Goal: Communication & Community: Answer question/provide support

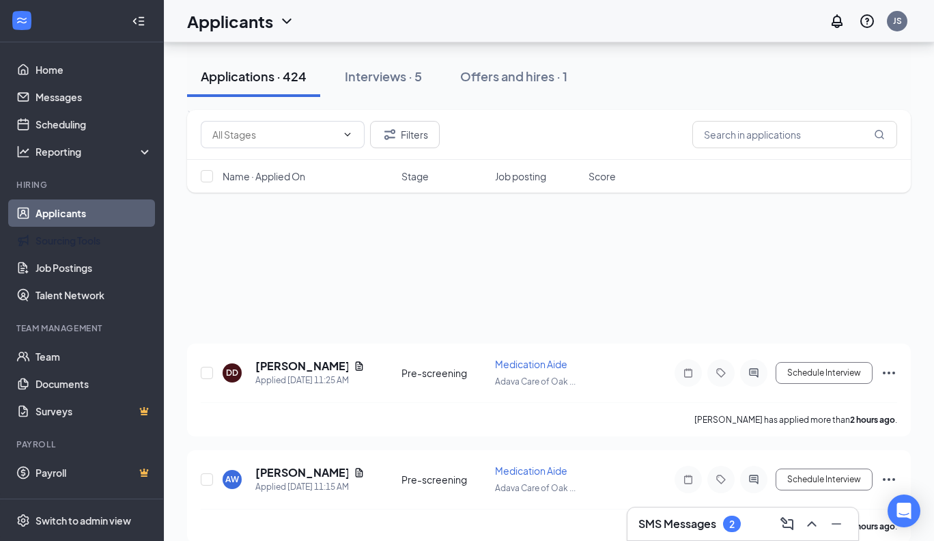
scroll to position [4959, 0]
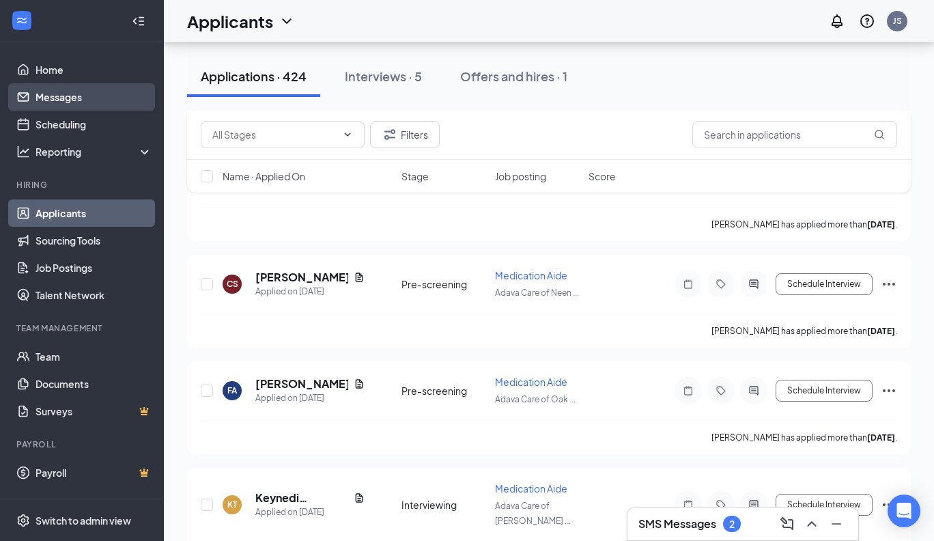
click at [65, 94] on link "Messages" at bounding box center [94, 96] width 117 height 27
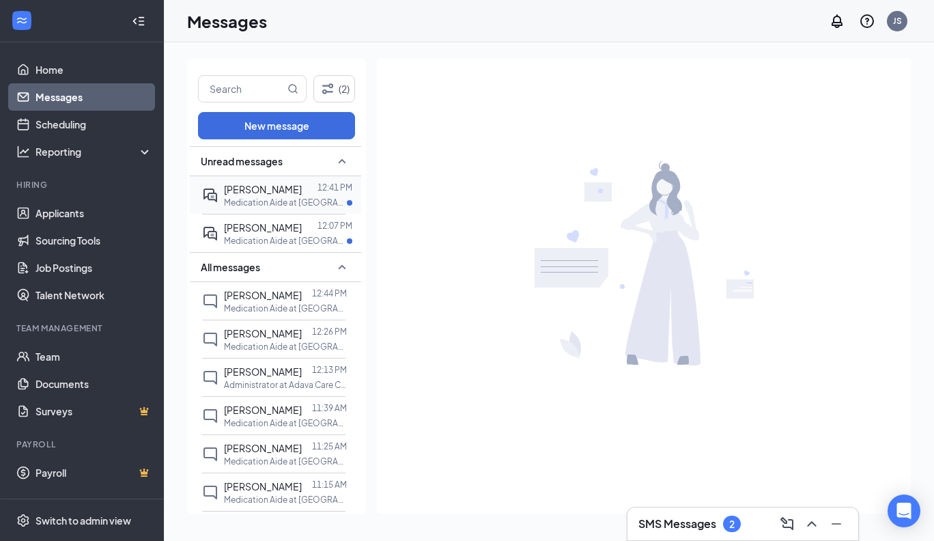
click at [276, 193] on span "LEKIA DOTSON" at bounding box center [263, 189] width 78 height 12
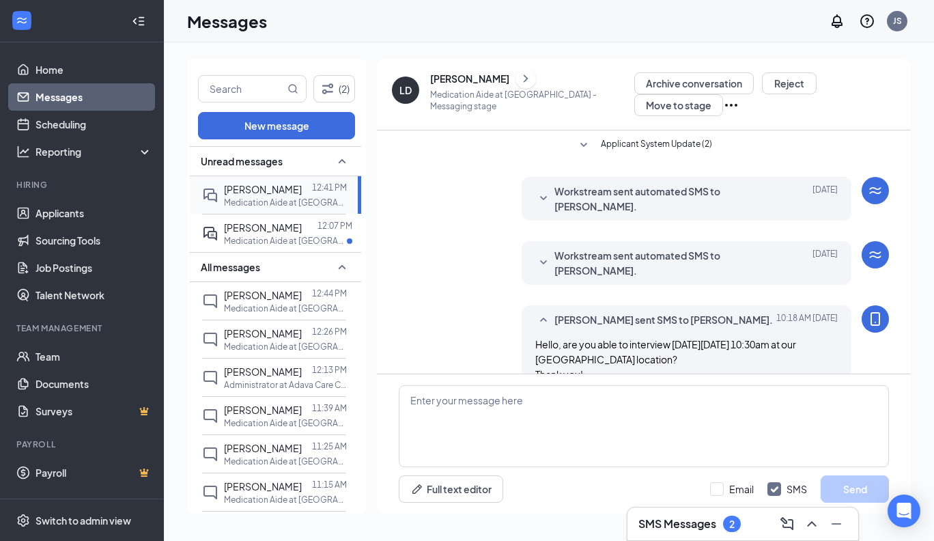
scroll to position [140, 0]
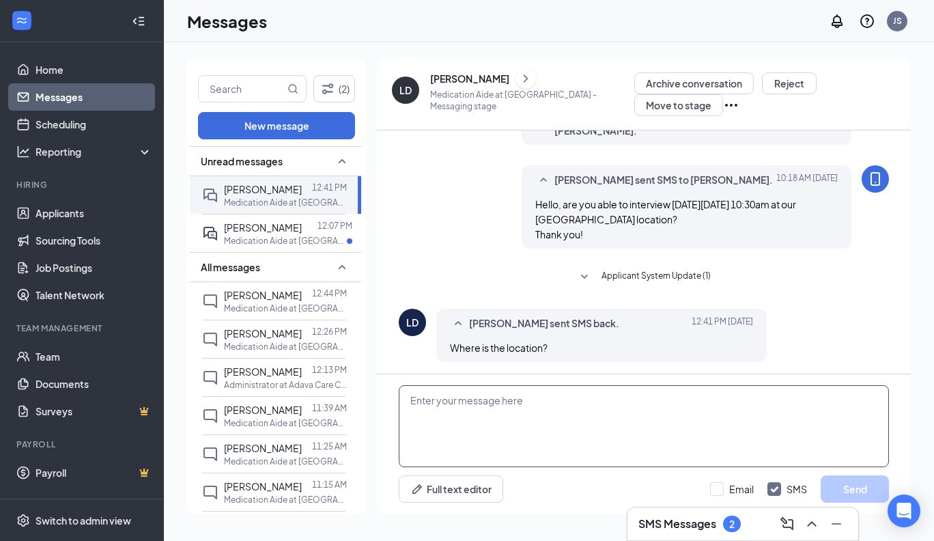
click at [410, 399] on textarea at bounding box center [644, 426] width 490 height 82
paste textarea "Magnolia - 8916 N. Michele St. Milwaukee, 53224"
type textarea "Magnolia - 8916 N. Michele St. Milwaukee, 53224."
click at [864, 484] on button "Send" at bounding box center [855, 488] width 68 height 27
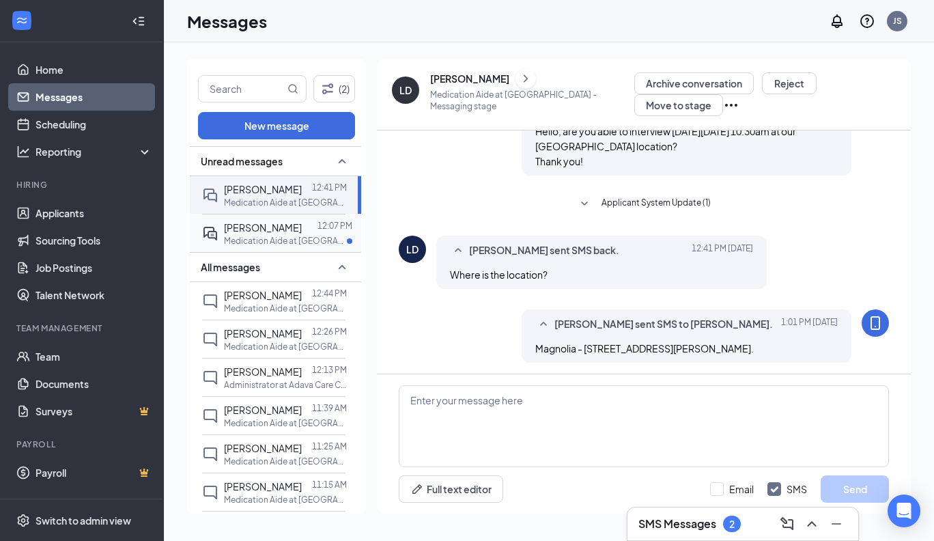
scroll to position [214, 0]
click at [279, 236] on p "Medication Aide at Wabash Home" at bounding box center [285, 241] width 123 height 12
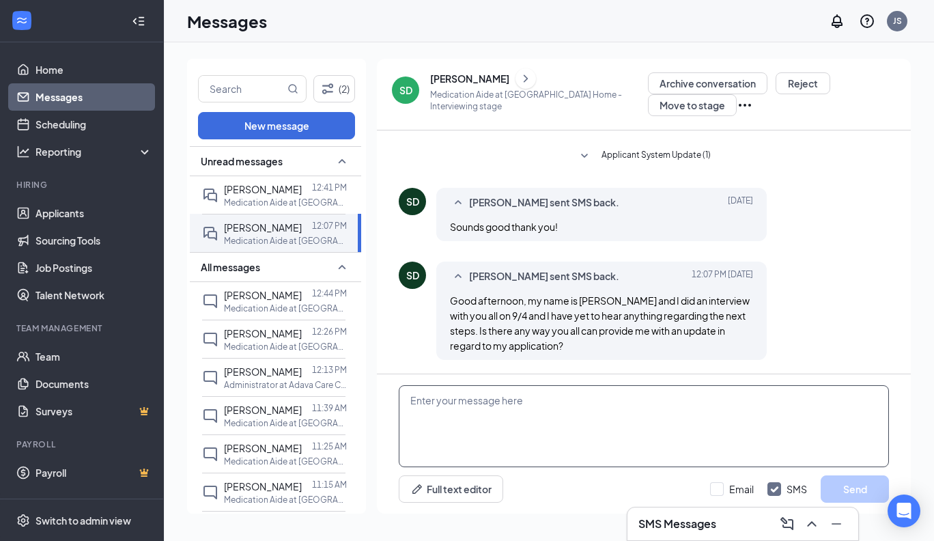
click at [414, 404] on textarea at bounding box center [644, 426] width 490 height 82
paste textarea "Thank you for reaching out. HR will contact you if they decide to move forward,…"
type textarea "Thank you for reaching out. HR will contact you if they decide to move forward,…"
click at [847, 490] on button "Send" at bounding box center [855, 488] width 68 height 27
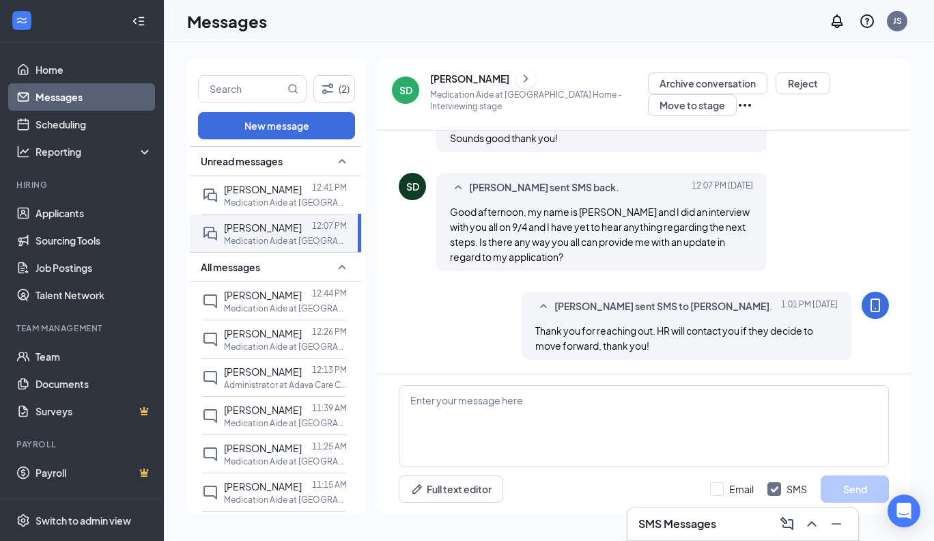
scroll to position [708, 0]
click at [63, 214] on link "Applicants" at bounding box center [94, 212] width 117 height 27
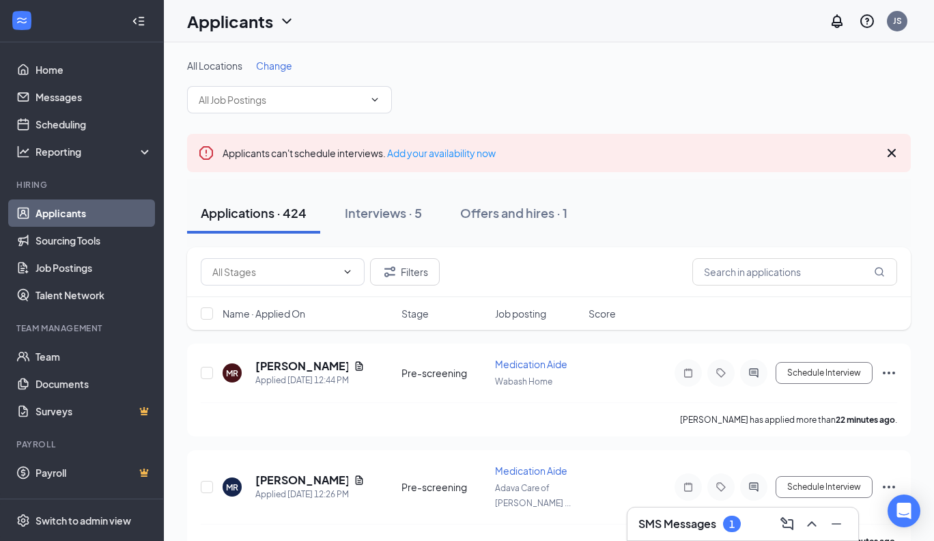
click at [765, 520] on div "SMS Messages 1" at bounding box center [742, 524] width 209 height 22
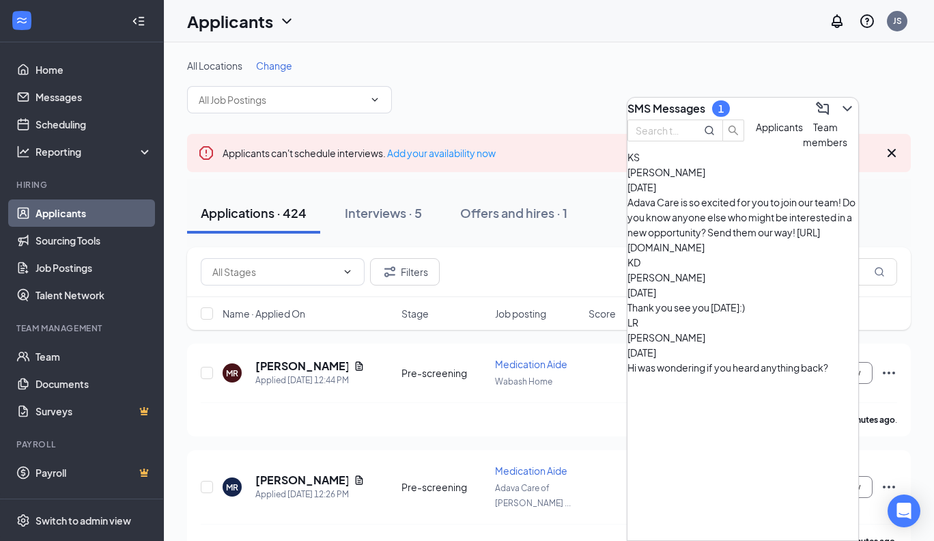
click at [891, 86] on div "All Locations Change" at bounding box center [549, 86] width 724 height 55
click at [606, 99] on div "All Locations Change" at bounding box center [549, 86] width 724 height 55
click at [841, 100] on icon "ChevronDown" at bounding box center [847, 108] width 16 height 16
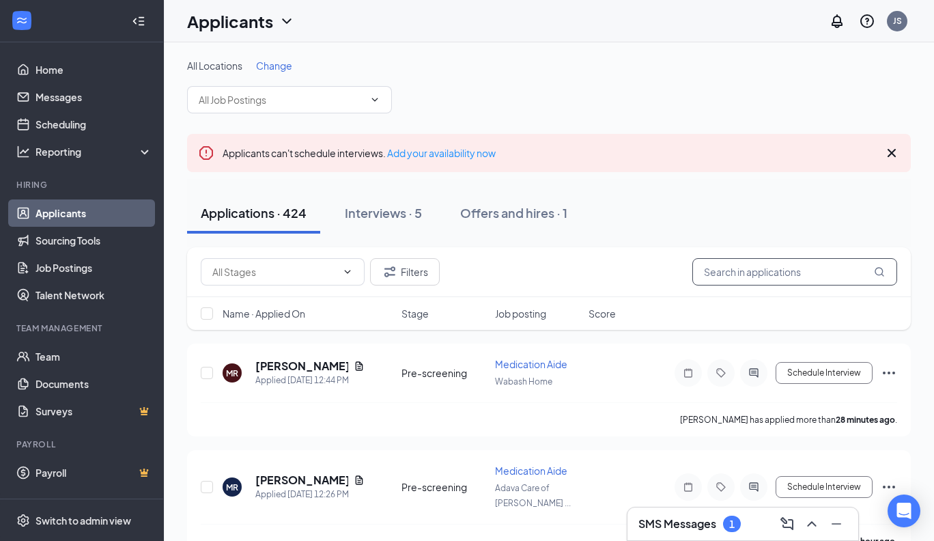
click at [801, 272] on input "text" at bounding box center [794, 271] width 205 height 27
type input "bates"
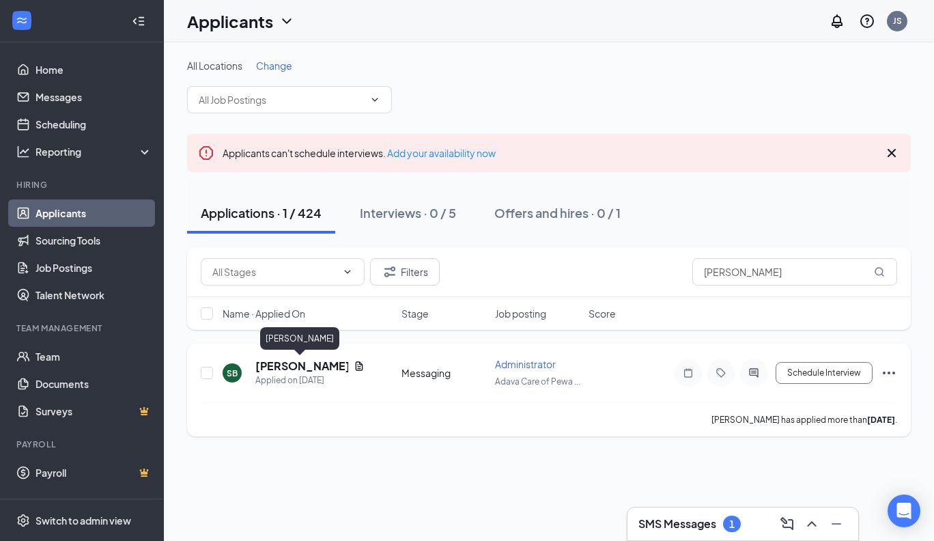
click at [311, 367] on h5 "[PERSON_NAME]" at bounding box center [301, 365] width 93 height 15
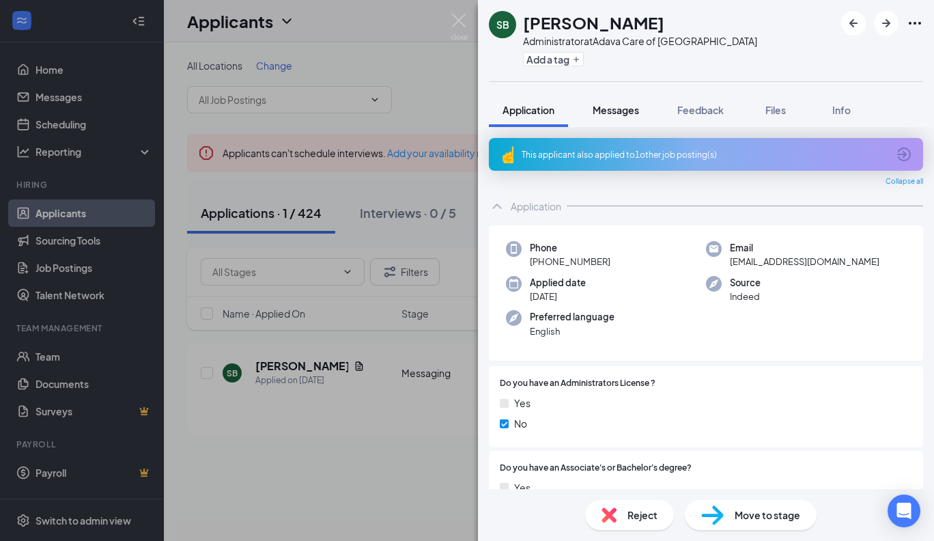
click at [619, 111] on span "Messages" at bounding box center [616, 110] width 46 height 12
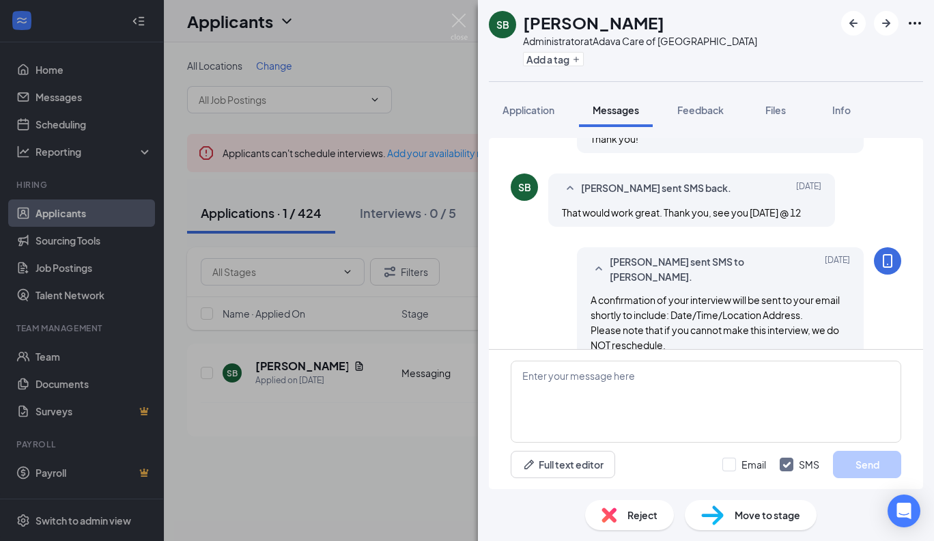
scroll to position [604, 0]
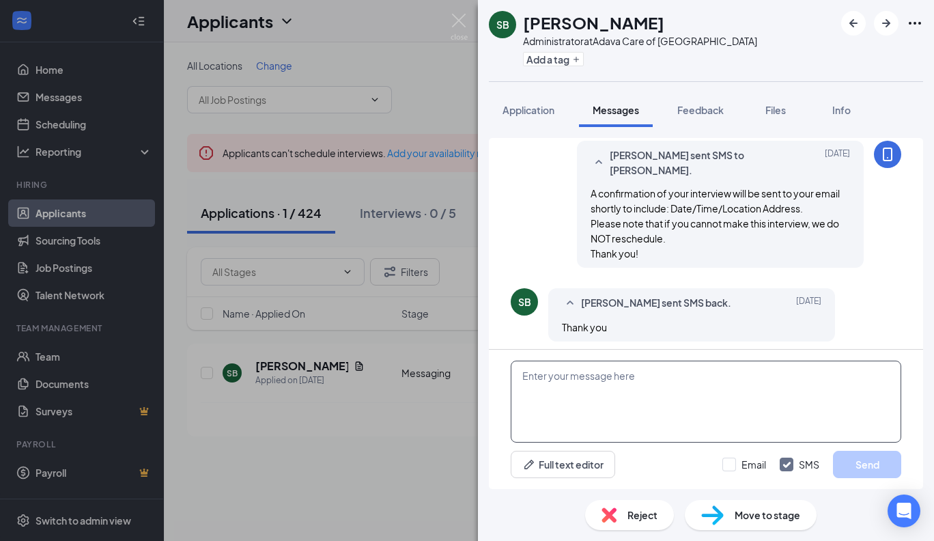
click at [641, 374] on textarea at bounding box center [706, 402] width 391 height 82
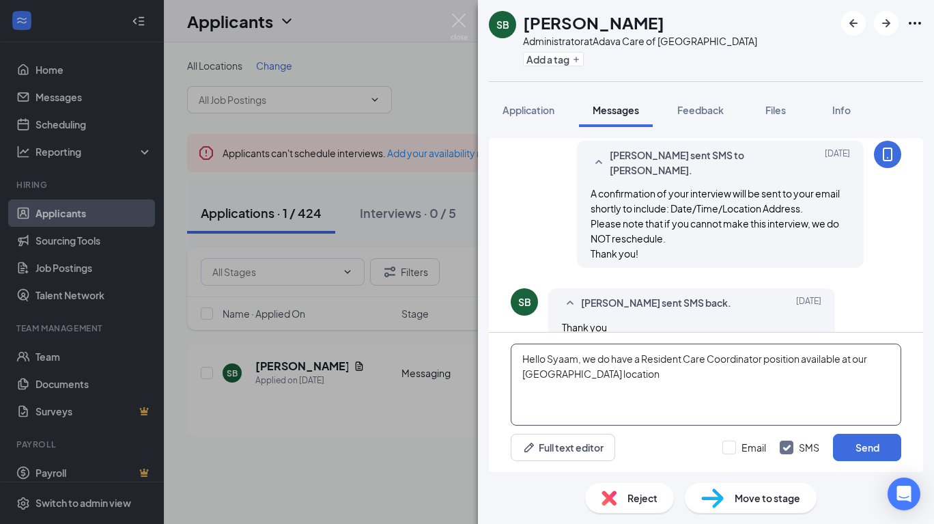
click at [599, 376] on textarea "Hello Syaam, we do have a Resident Care Coordinator position available at our F…" at bounding box center [706, 384] width 391 height 82
paste textarea "Fardale* – 3031 W. Fardale Avenue, Milwaukee 53221"
click at [597, 374] on textarea "Hello Syaam, we do have a Resident Care Coordinator position available at our F…" at bounding box center [706, 384] width 391 height 82
click at [834, 373] on textarea "Hello Syaam, we do have a Resident Care Coordinator position available at our F…" at bounding box center [706, 384] width 391 height 82
click at [593, 375] on textarea "Hello Syaam, we do have a Resident Care Coordinator position available at our F…" at bounding box center [706, 384] width 391 height 82
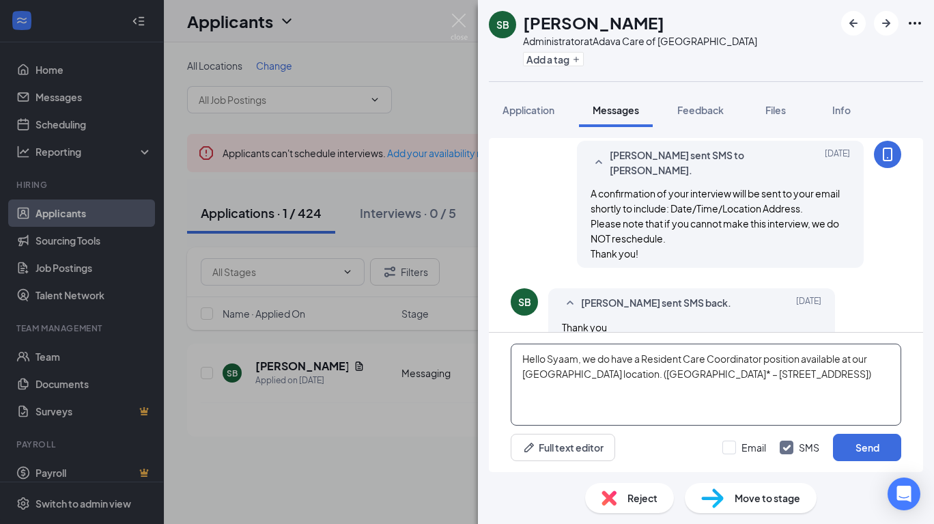
click at [852, 375] on textarea "Hello Syaam, we do have a Resident Care Coordinator position available at our F…" at bounding box center [706, 384] width 391 height 82
click at [774, 389] on textarea "Hello Syaam, we do have a Resident Care Coordinator position available at our F…" at bounding box center [706, 384] width 391 height 82
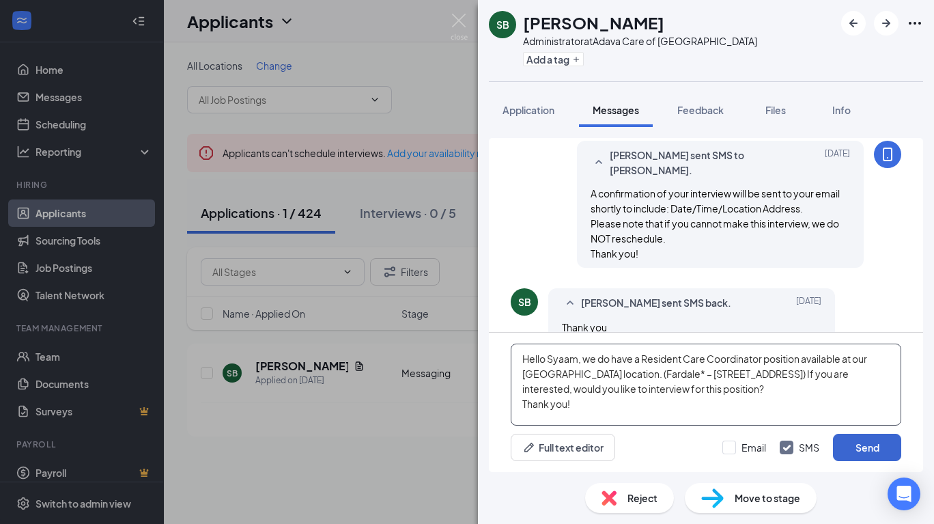
type textarea "Hello Syaam, we do have a Resident Care Coordinator position available at our […"
click at [856, 442] on button "Send" at bounding box center [867, 447] width 68 height 27
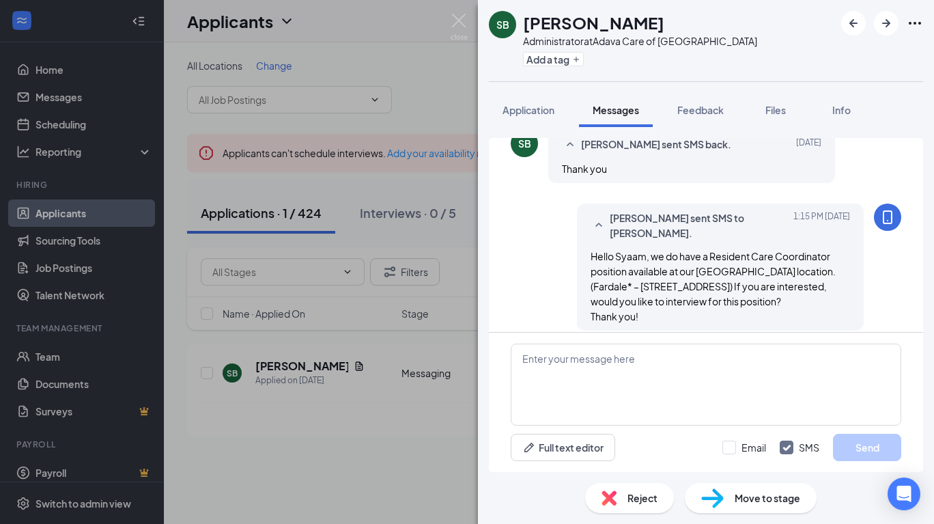
scroll to position [767, 0]
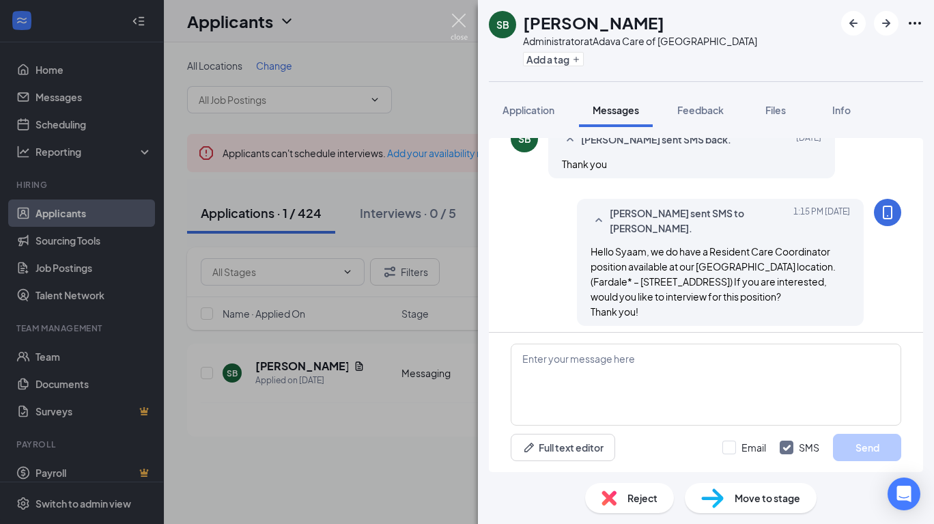
click at [459, 22] on img at bounding box center [459, 27] width 17 height 27
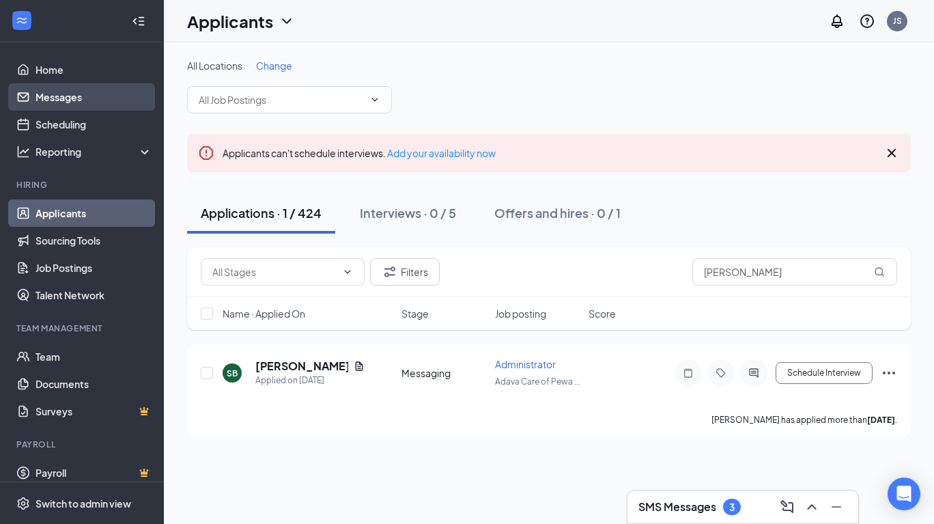
click at [57, 96] on link "Messages" at bounding box center [94, 96] width 117 height 27
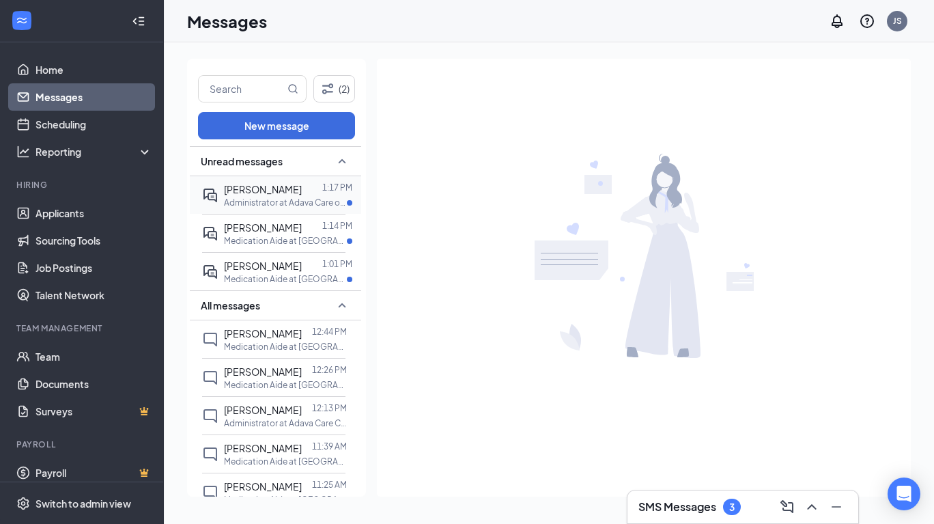
click at [272, 190] on span "[PERSON_NAME]" at bounding box center [263, 189] width 78 height 12
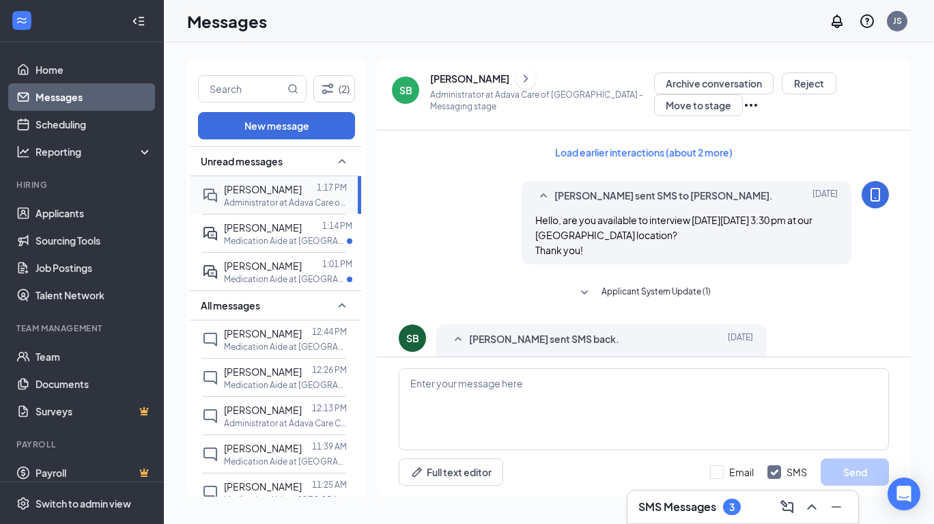
scroll to position [696, 0]
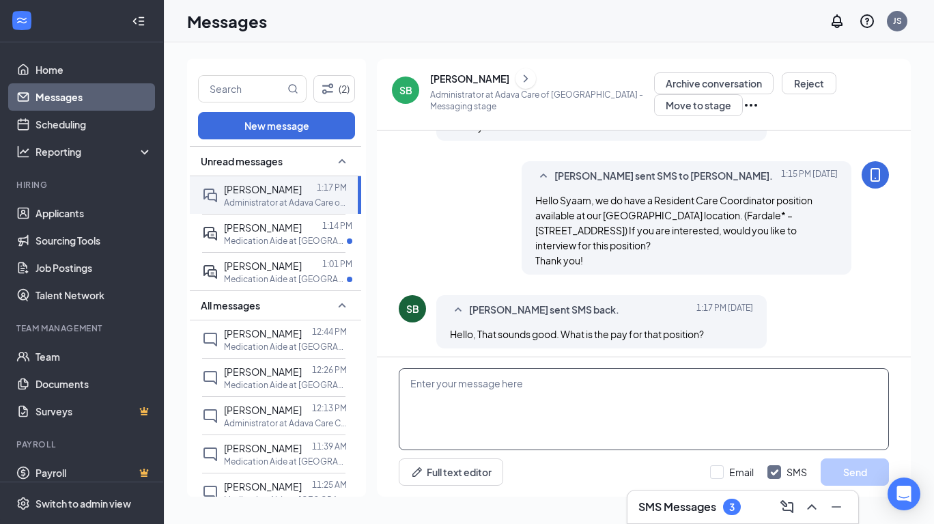
click at [522, 382] on textarea at bounding box center [644, 409] width 490 height 82
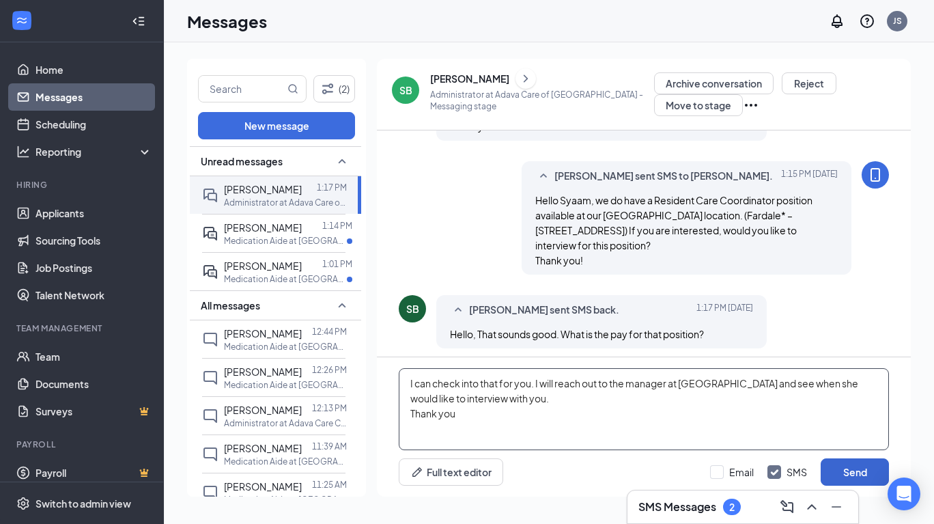
type textarea "I can check into that for you. I will reach out to the manager at [GEOGRAPHIC_D…"
click at [862, 469] on button "Send" at bounding box center [855, 471] width 68 height 27
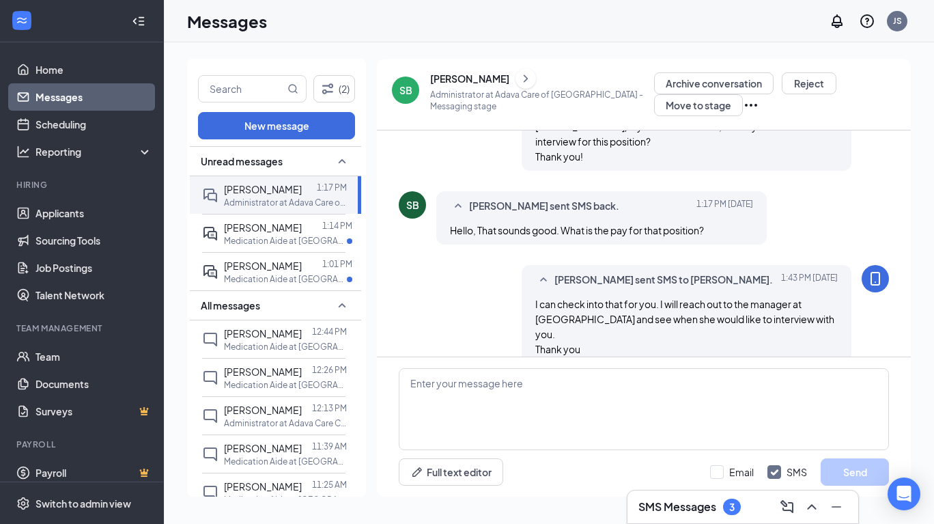
scroll to position [799, 0]
click at [284, 225] on span "Sylvannah Dokes" at bounding box center [263, 227] width 78 height 12
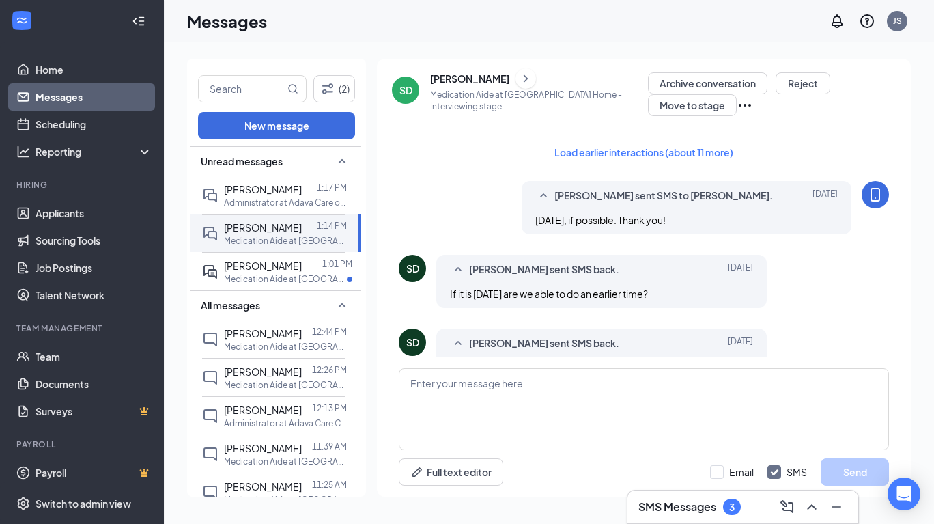
scroll to position [666, 0]
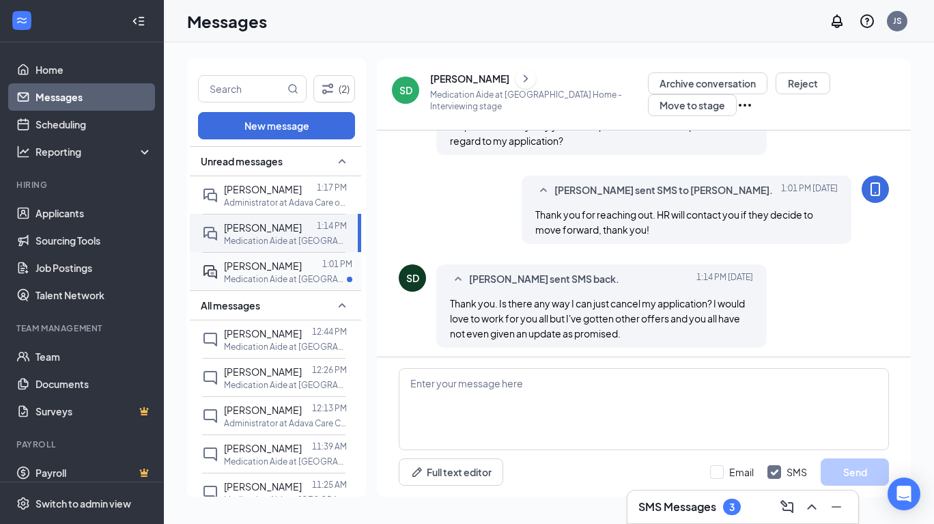
click at [278, 268] on span "LEKIA DOTSON" at bounding box center [263, 265] width 78 height 12
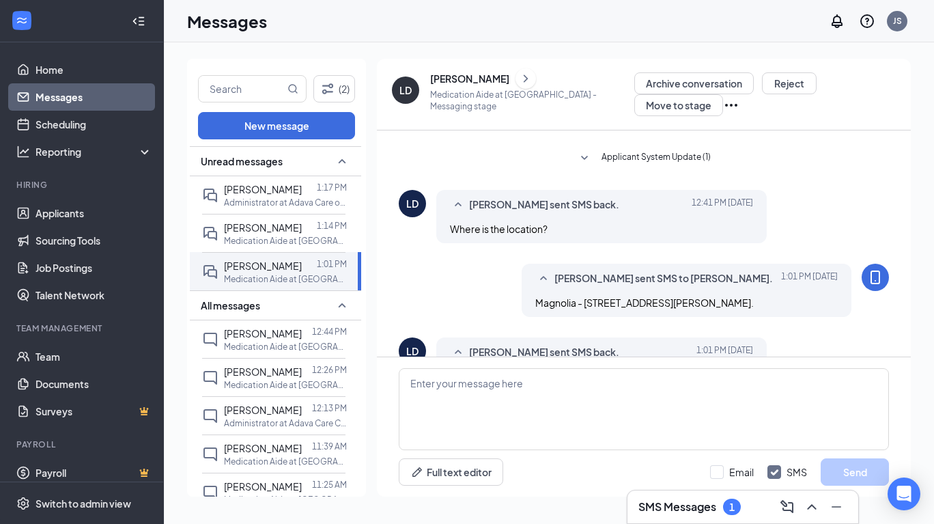
scroll to position [262, 0]
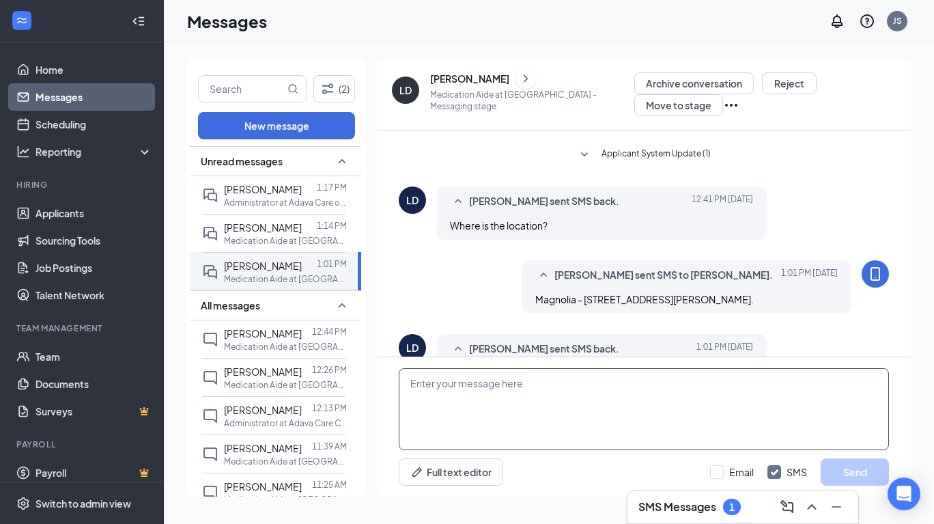
click at [413, 385] on textarea at bounding box center [644, 409] width 490 height 82
paste textarea "A confirmation of your interview will be sent to you shortly to include: Date/T…"
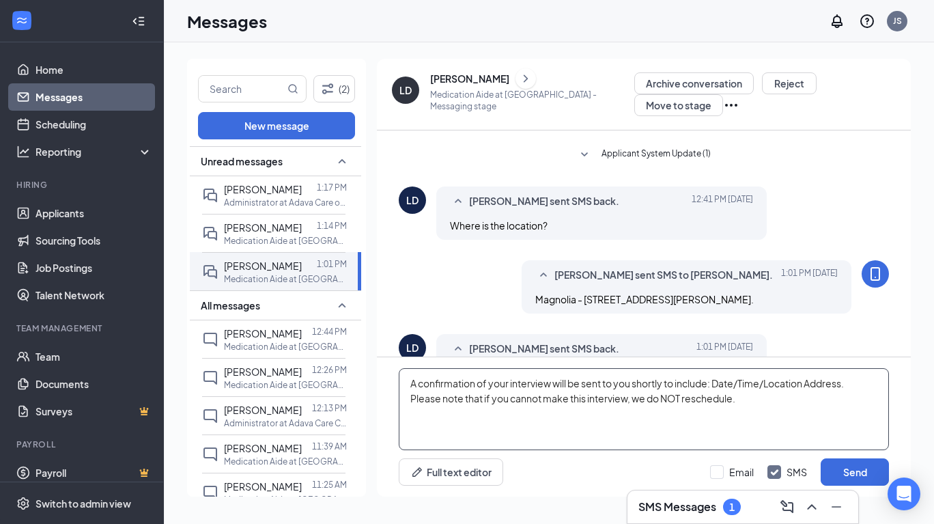
click at [632, 385] on textarea "A confirmation of your interview will be sent to you shortly to include: Date/T…" at bounding box center [644, 409] width 490 height 82
click at [766, 418] on textarea "A confirmation of your interview will be sent to your email shortly to include:…" at bounding box center [644, 409] width 490 height 82
type textarea "A confirmation of your interview will be sent to your email shortly to include:…"
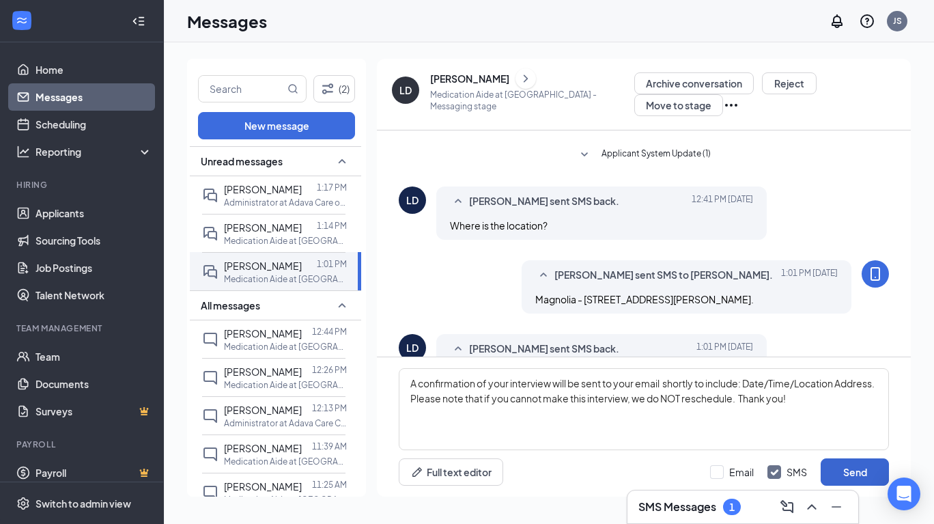
click at [864, 479] on button "Send" at bounding box center [855, 471] width 68 height 27
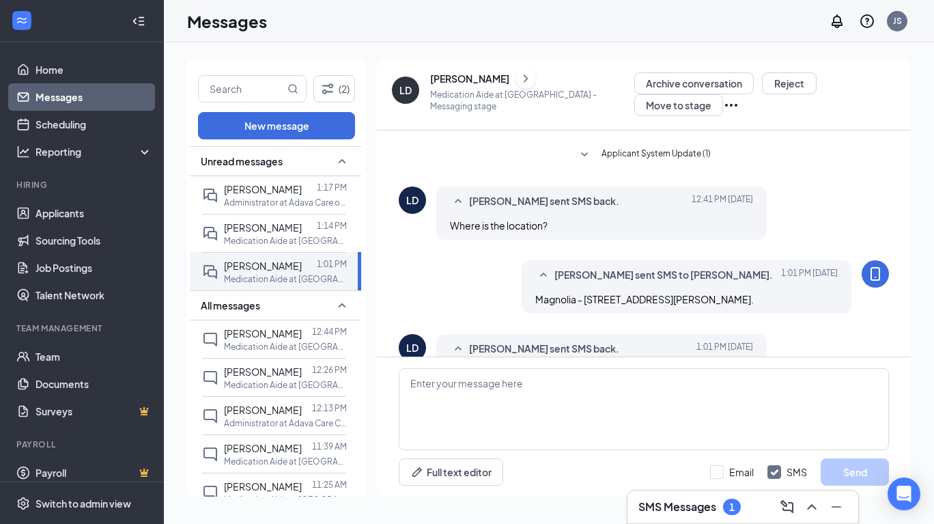
scroll to position [422, 0]
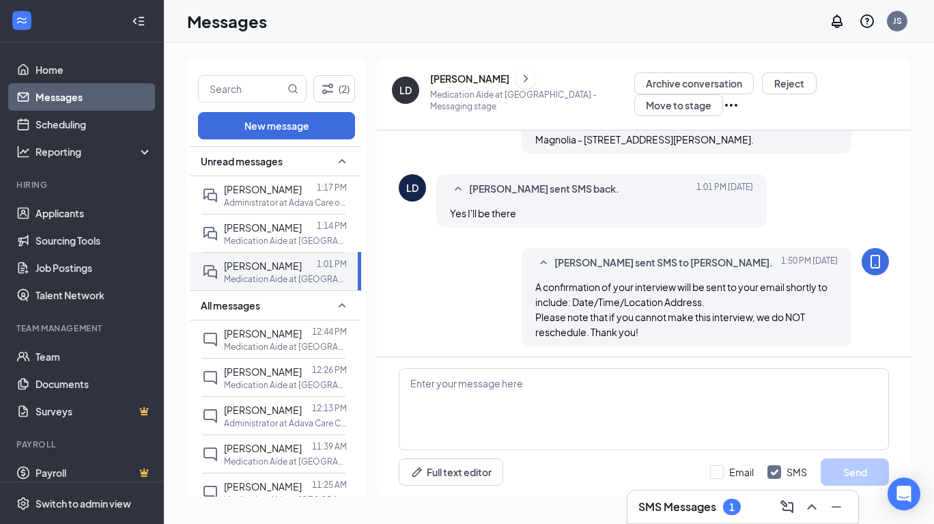
click at [519, 82] on icon "ChevronRight" at bounding box center [526, 78] width 14 height 16
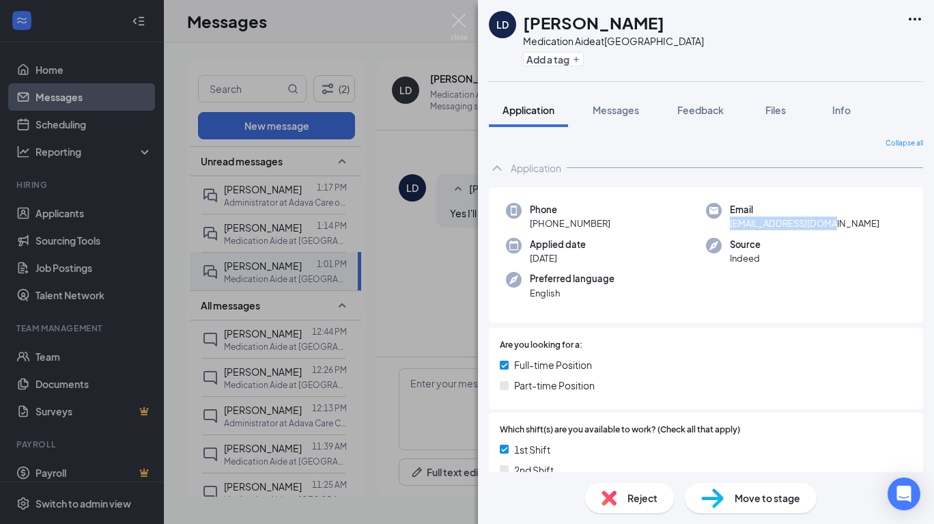
drag, startPoint x: 844, startPoint y: 225, endPoint x: 726, endPoint y: 228, distance: 118.2
click at [727, 227] on div "Email kdotson003@gmail.com" at bounding box center [806, 217] width 200 height 28
copy span "kdotson003@gmail.com"
click at [754, 503] on span "Move to stage" at bounding box center [768, 497] width 66 height 15
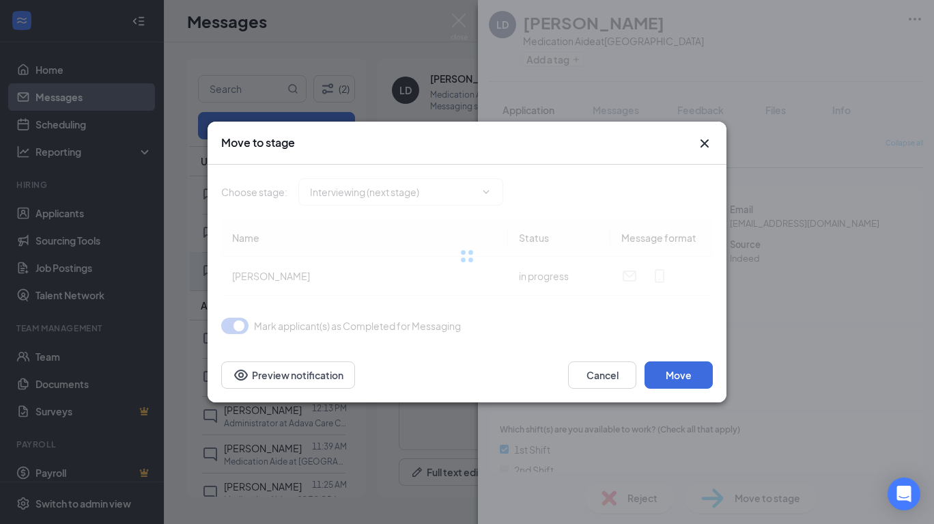
type input "Interviewing (next stage)"
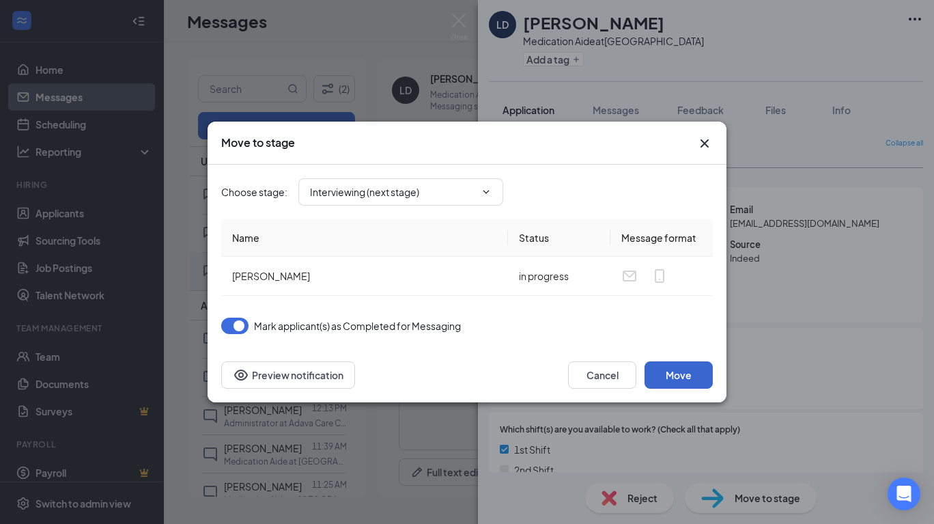
click at [684, 375] on button "Move" at bounding box center [679, 374] width 68 height 27
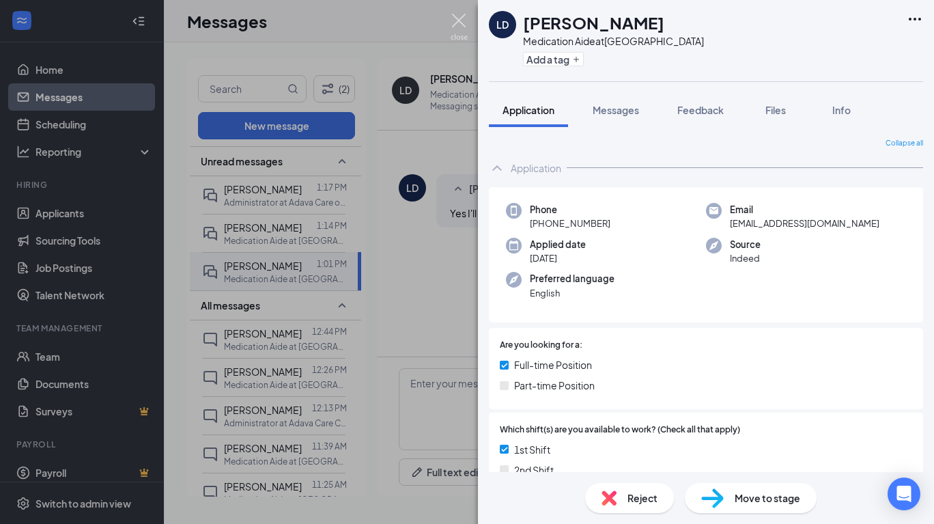
click at [464, 17] on img at bounding box center [459, 27] width 17 height 27
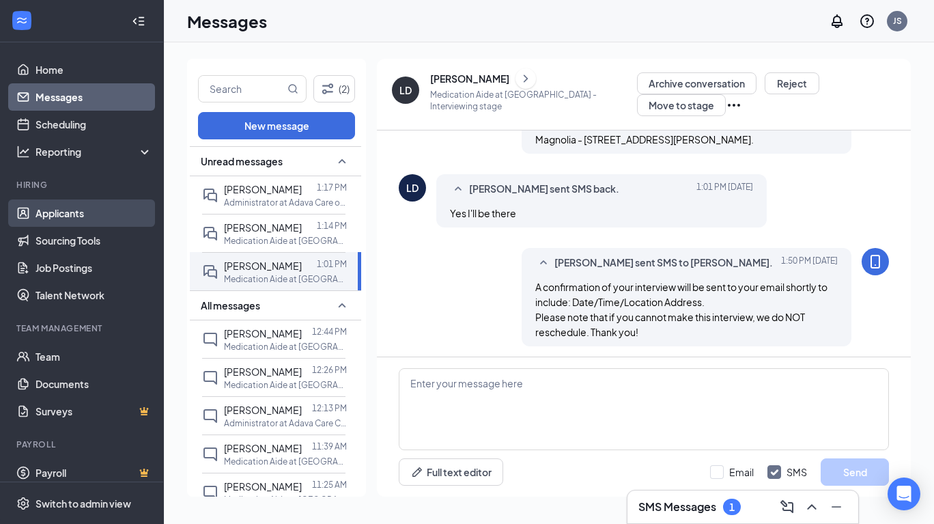
click at [64, 208] on link "Applicants" at bounding box center [94, 212] width 117 height 27
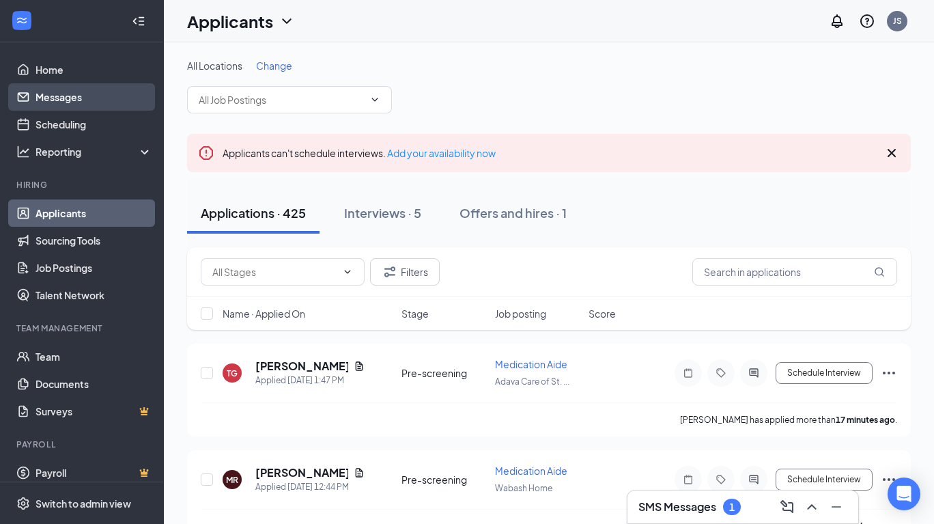
click at [65, 96] on link "Messages" at bounding box center [94, 96] width 117 height 27
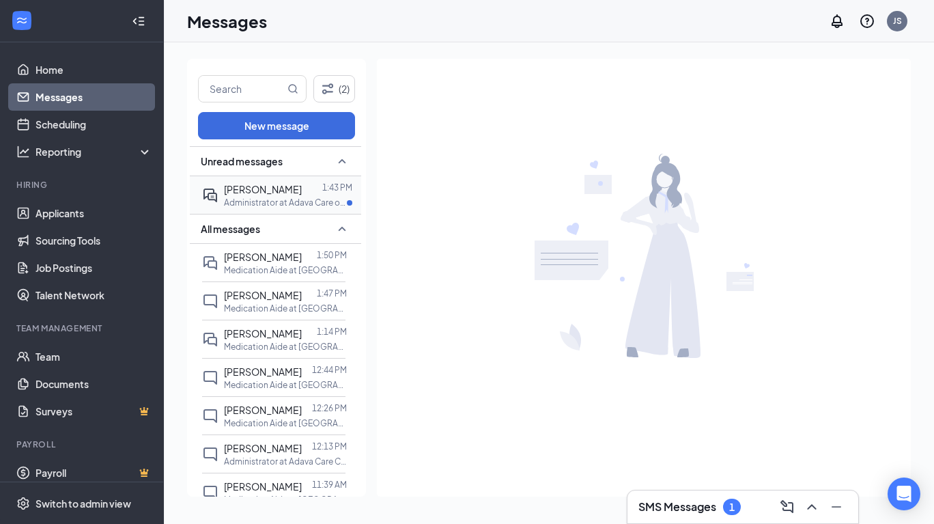
click at [282, 191] on span "[PERSON_NAME]" at bounding box center [263, 189] width 78 height 12
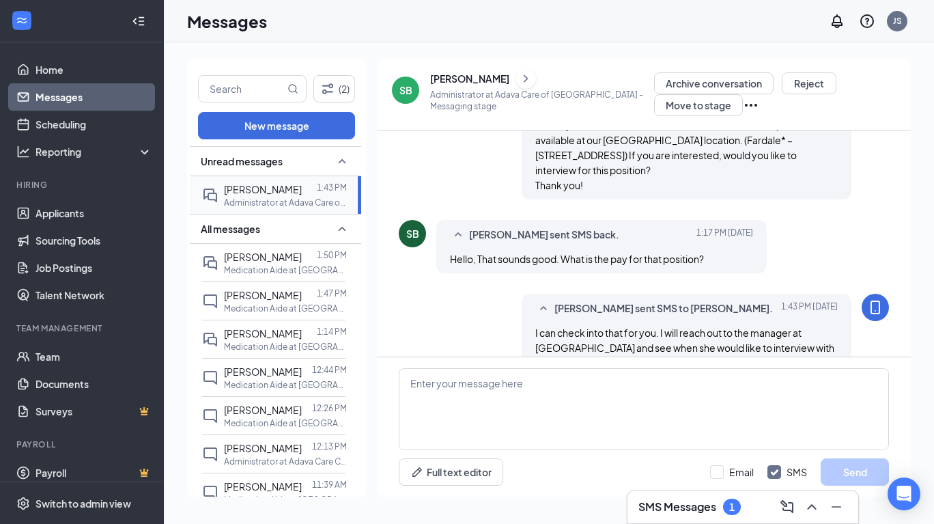
scroll to position [729, 0]
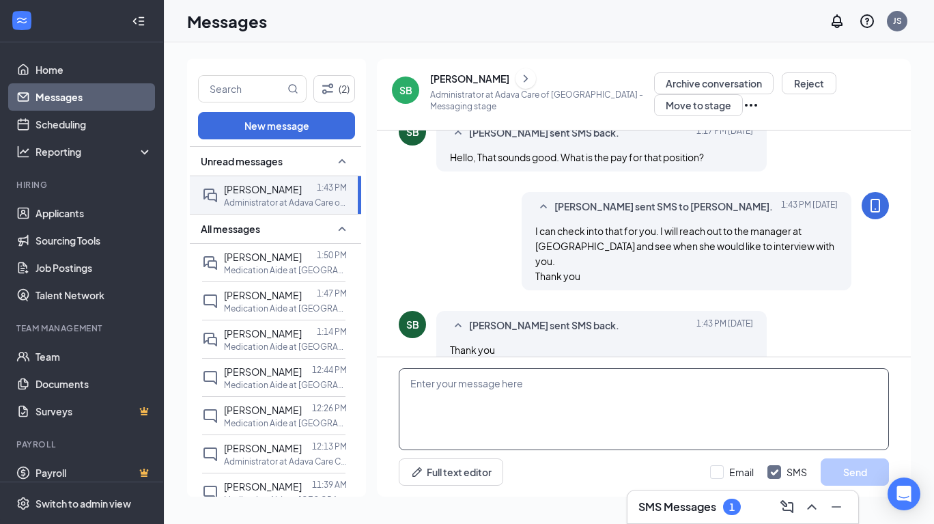
click at [413, 382] on textarea at bounding box center [644, 409] width 490 height 82
type textarea "I"
type textarea "y"
type textarea "Your welcome"
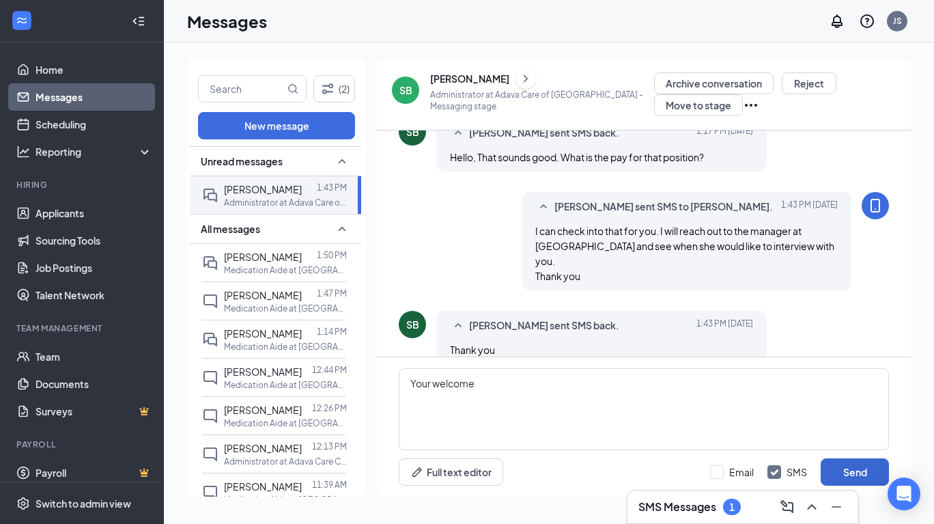
click at [862, 466] on button "Send" at bounding box center [855, 471] width 68 height 27
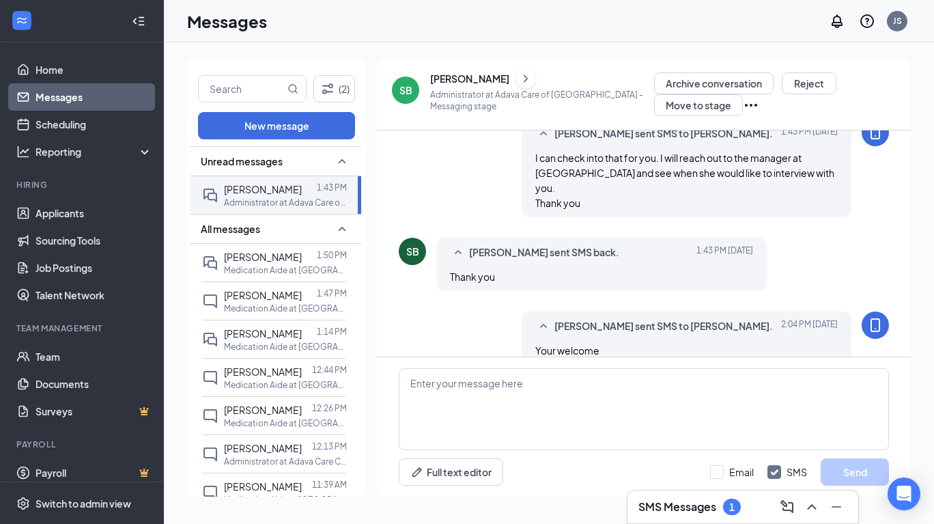
scroll to position [803, 0]
click at [72, 214] on link "Applicants" at bounding box center [94, 212] width 117 height 27
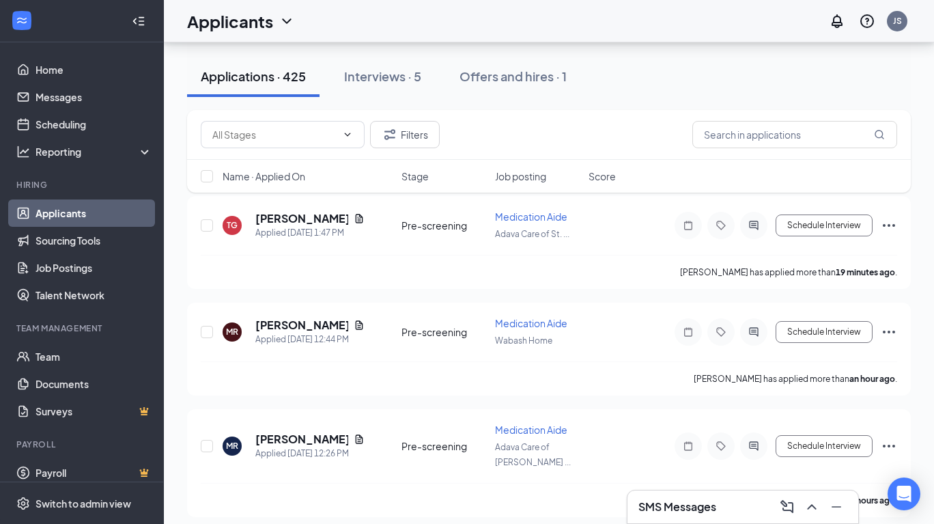
scroll to position [149, 0]
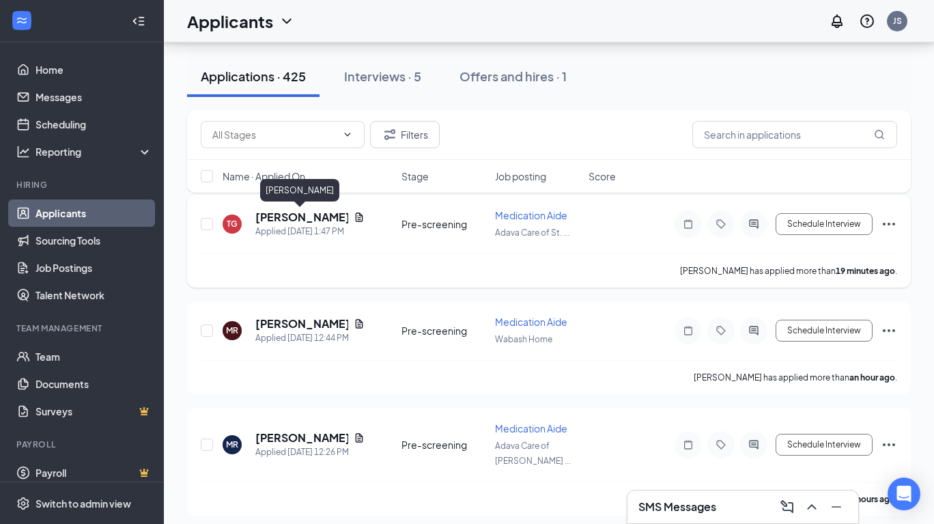
click at [313, 216] on h5 "[PERSON_NAME]" at bounding box center [301, 217] width 93 height 15
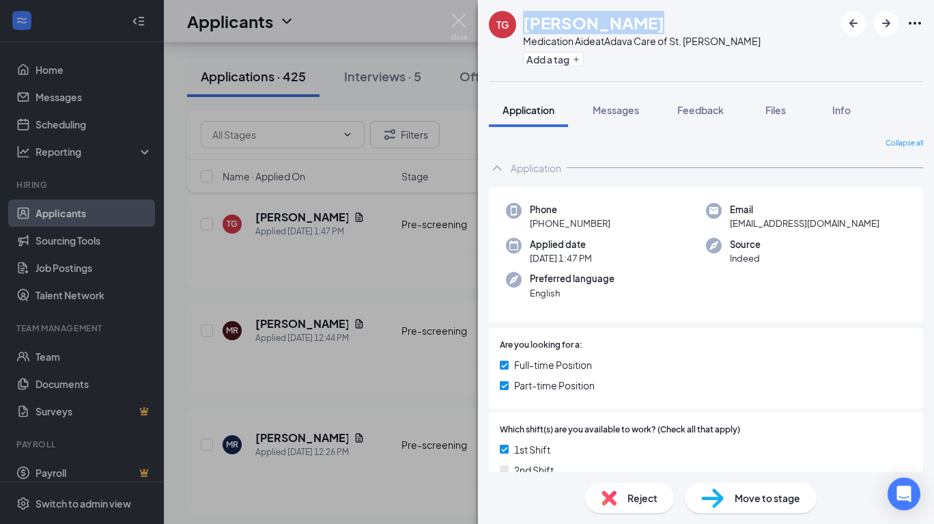
drag, startPoint x: 631, startPoint y: 23, endPoint x: 521, endPoint y: 25, distance: 110.0
click at [521, 25] on div "TG Tiara Gardner Medication Aide at Adava Care of St. Francis II Add a tag" at bounding box center [625, 40] width 272 height 59
copy h1 "[PERSON_NAME]"
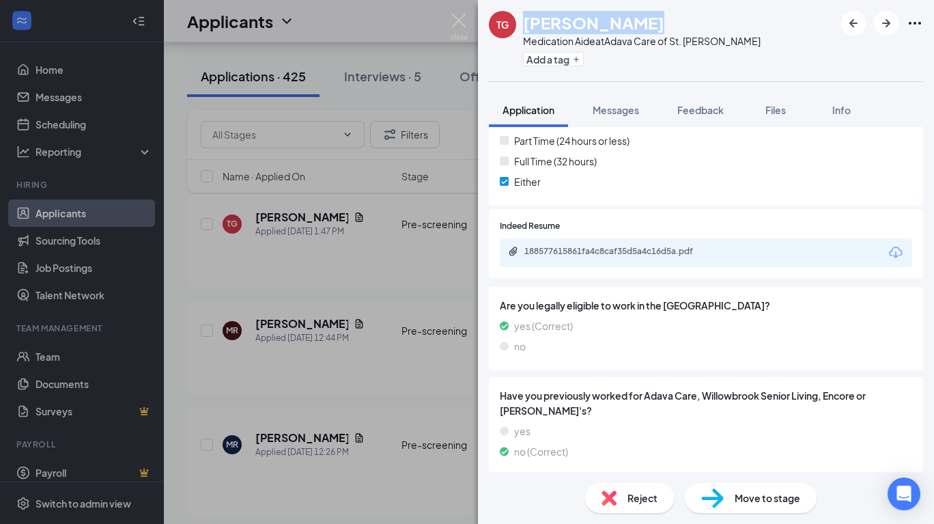
scroll to position [434, 0]
click at [688, 247] on div "188577615861fa4c8caf35d5a4c16d5a.pdf" at bounding box center [619, 252] width 191 height 11
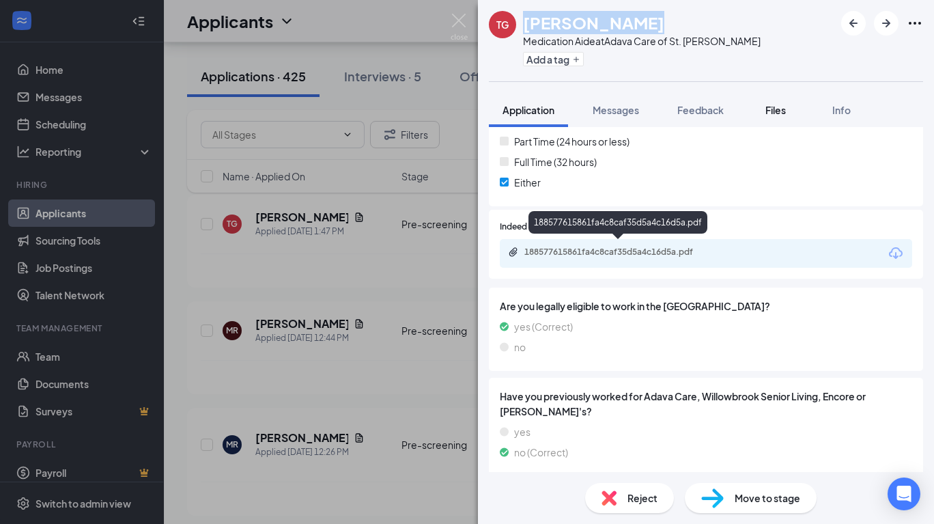
scroll to position [428, 0]
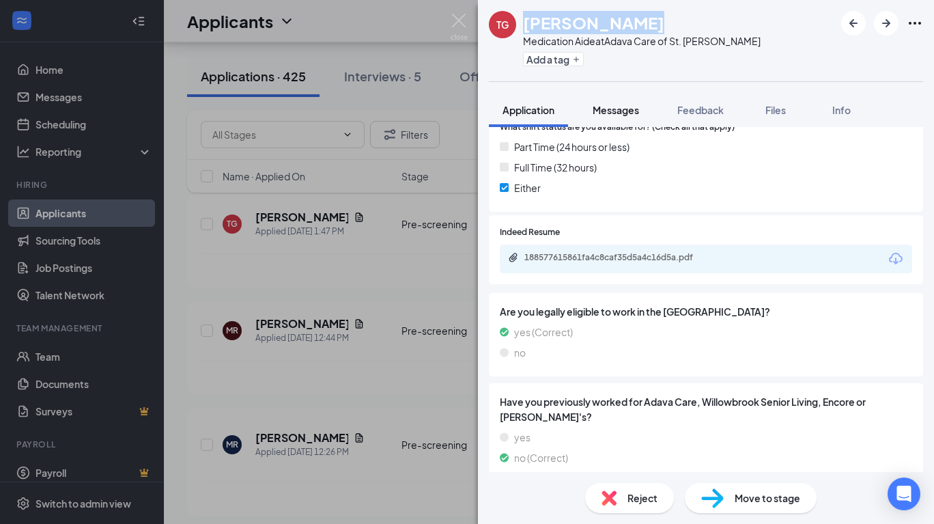
click at [623, 110] on span "Messages" at bounding box center [616, 110] width 46 height 12
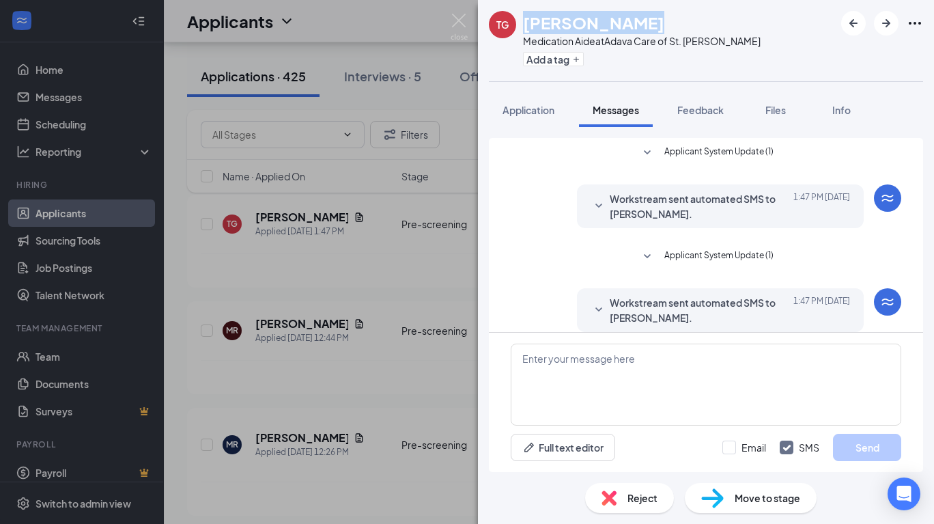
scroll to position [13, 0]
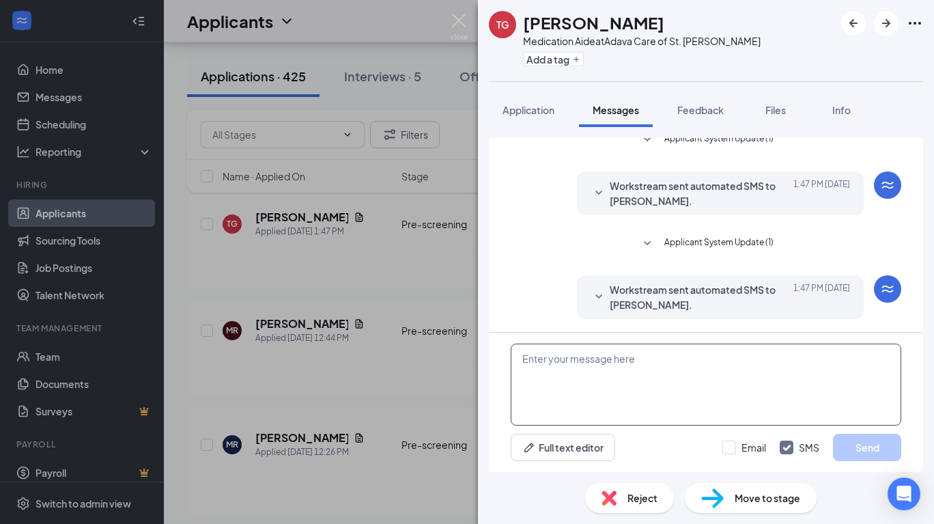
click at [522, 360] on textarea at bounding box center [706, 384] width 391 height 82
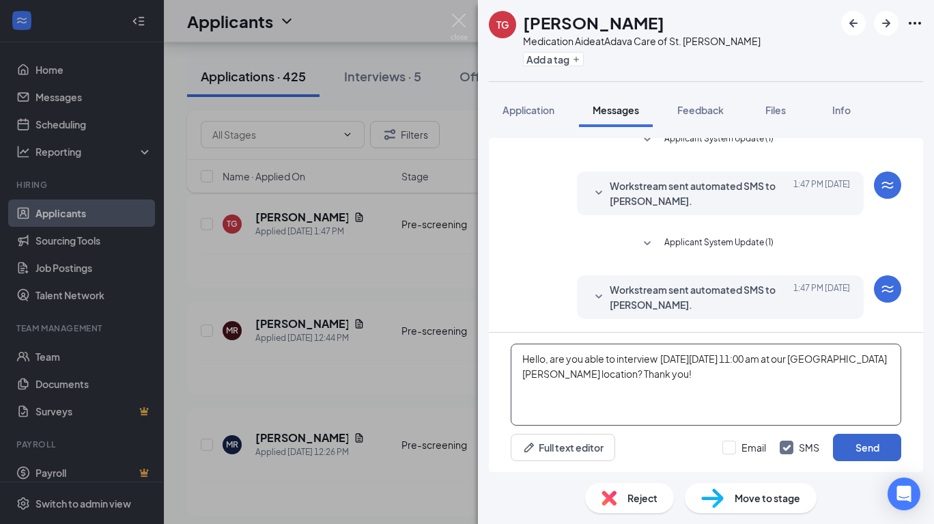
type textarea "Hello, are you able to interview this Friday, 9/19, at 11:00 am at our St. Fran…"
click at [867, 447] on button "Send" at bounding box center [867, 447] width 68 height 27
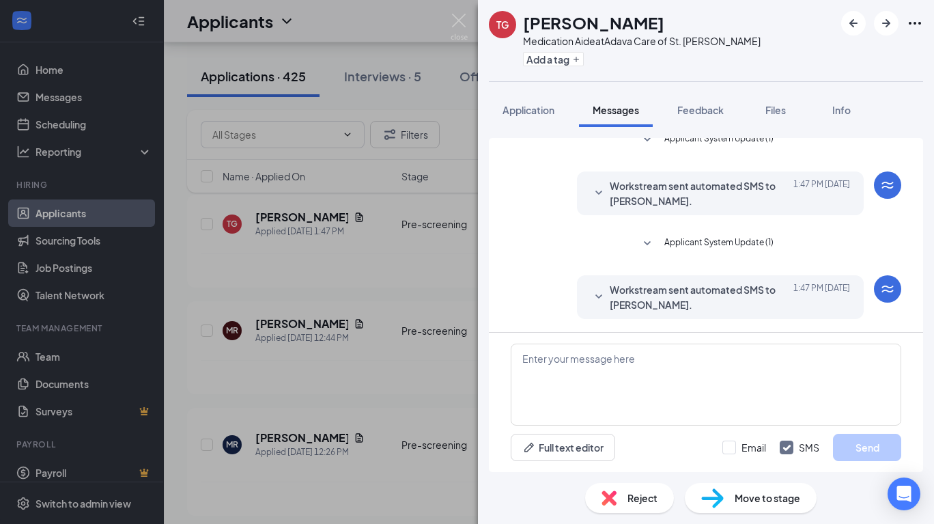
scroll to position [115, 0]
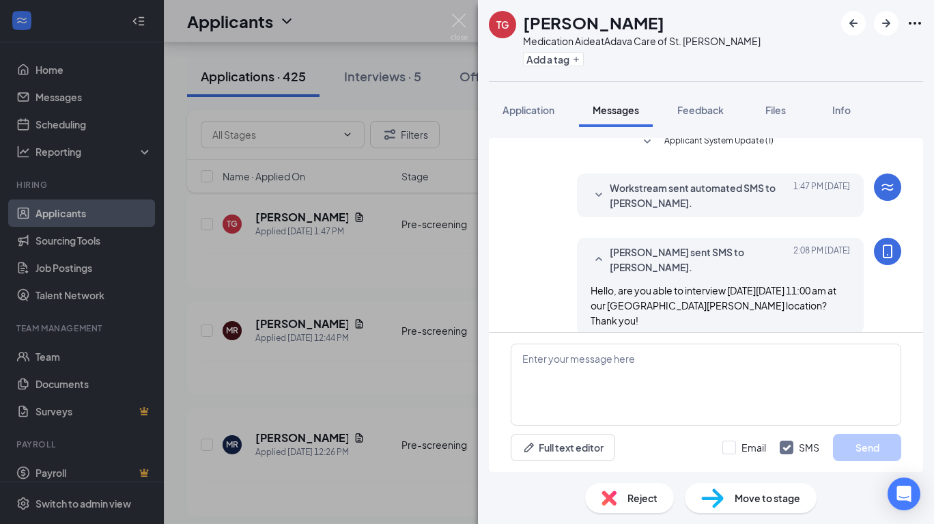
click at [772, 499] on span "Move to stage" at bounding box center [768, 497] width 66 height 15
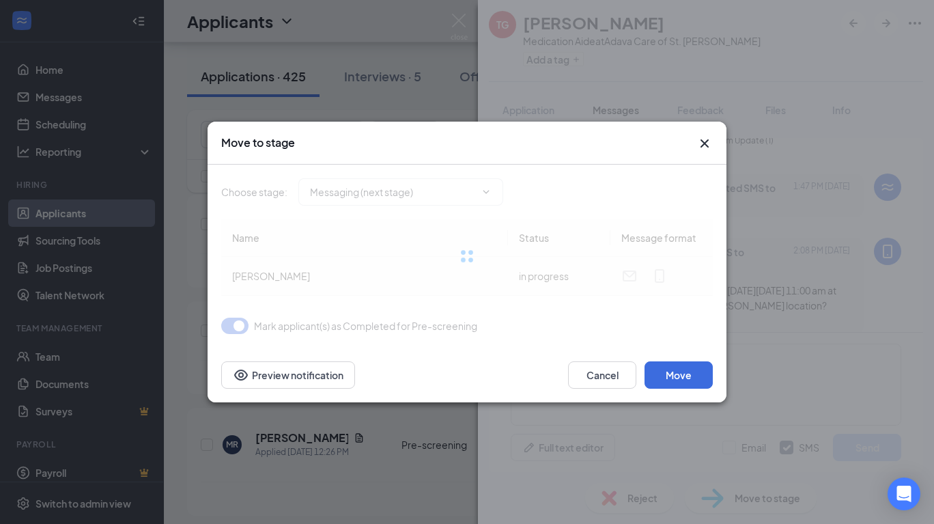
type input "Messaging (next stage)"
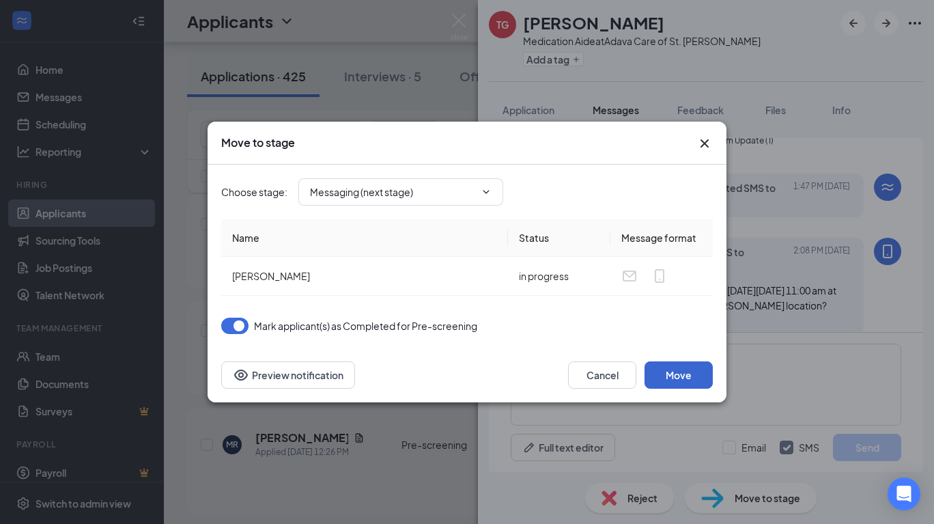
click at [676, 376] on button "Move" at bounding box center [679, 374] width 68 height 27
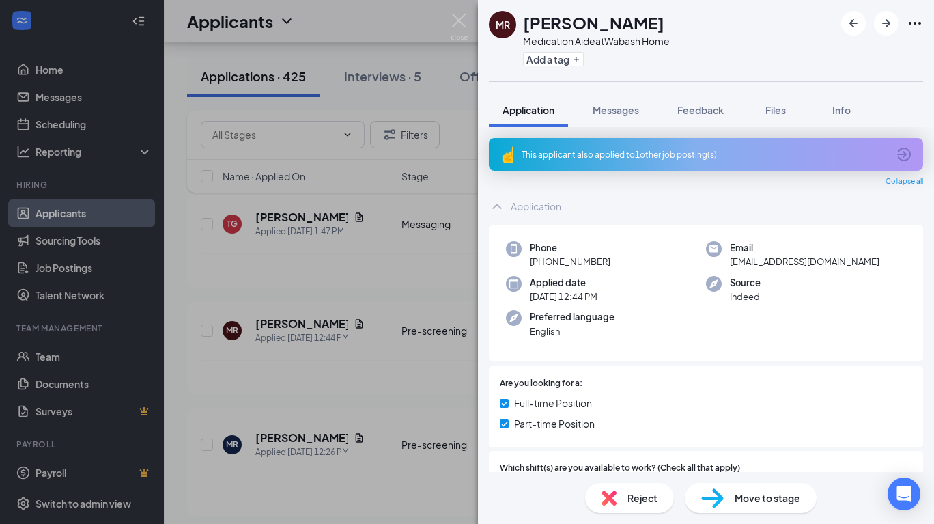
click at [901, 150] on icon "ArrowCircle" at bounding box center [904, 154] width 16 height 16
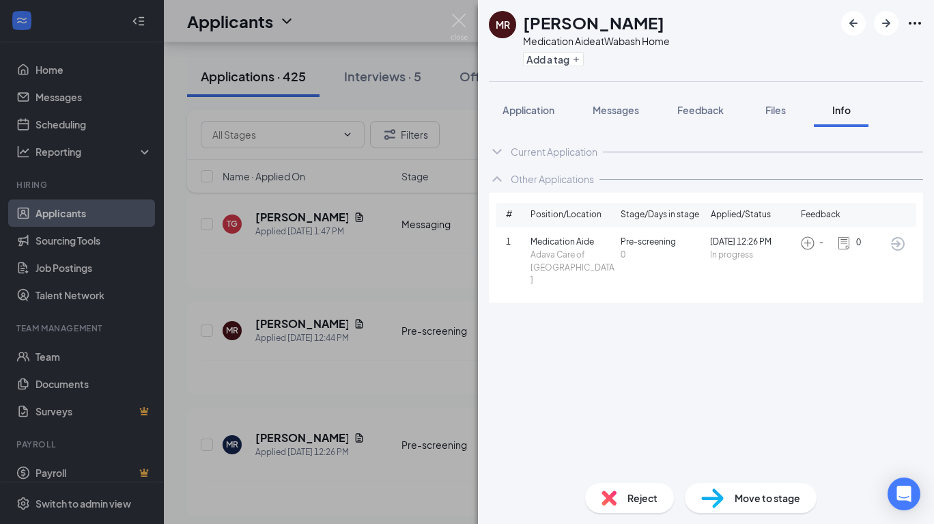
click at [310, 323] on div "MR Melody Ross Medication Aide at Wabash Home Add a tag Application Messages Fe…" at bounding box center [467, 262] width 934 height 524
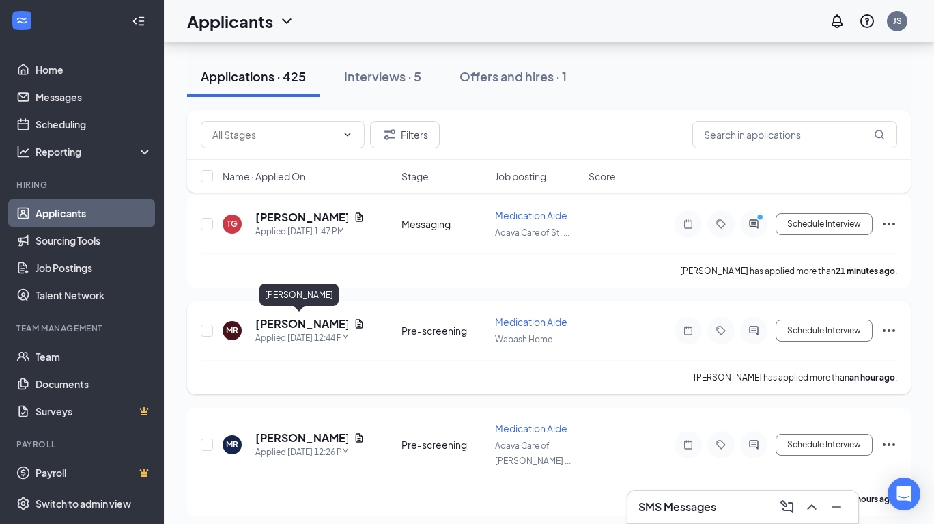
click at [300, 322] on h5 "[PERSON_NAME]" at bounding box center [301, 323] width 93 height 15
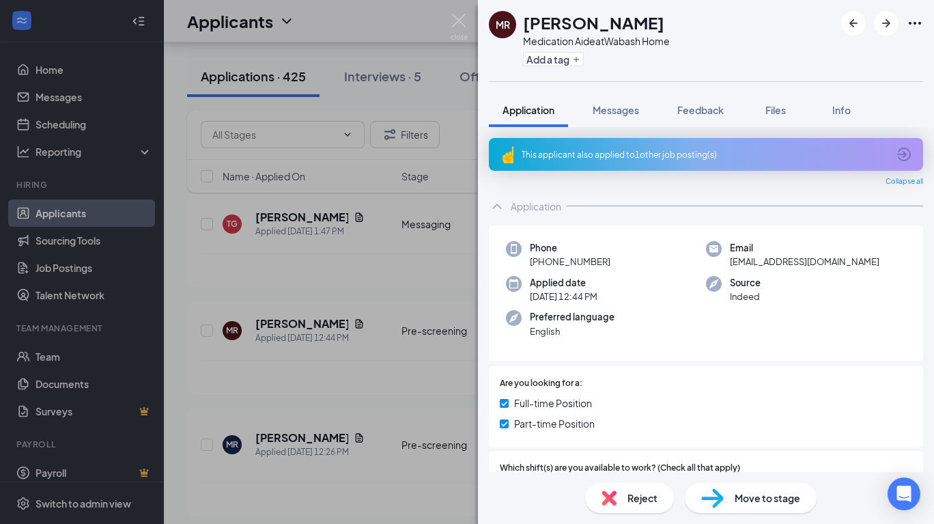
click at [636, 496] on span "Reject" at bounding box center [643, 497] width 30 height 15
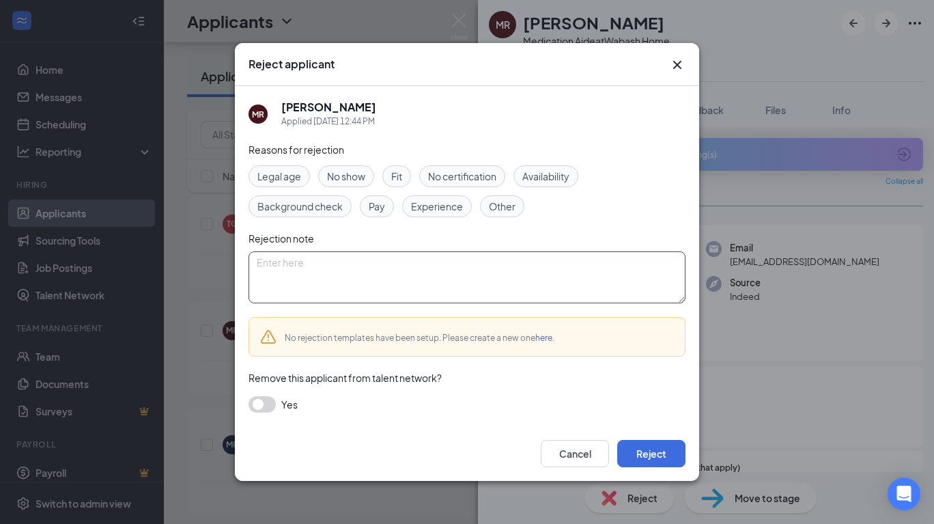
click at [309, 267] on textarea at bounding box center [467, 277] width 437 height 52
type textarea "applied at other location"
click at [647, 457] on button "Reject" at bounding box center [651, 453] width 68 height 27
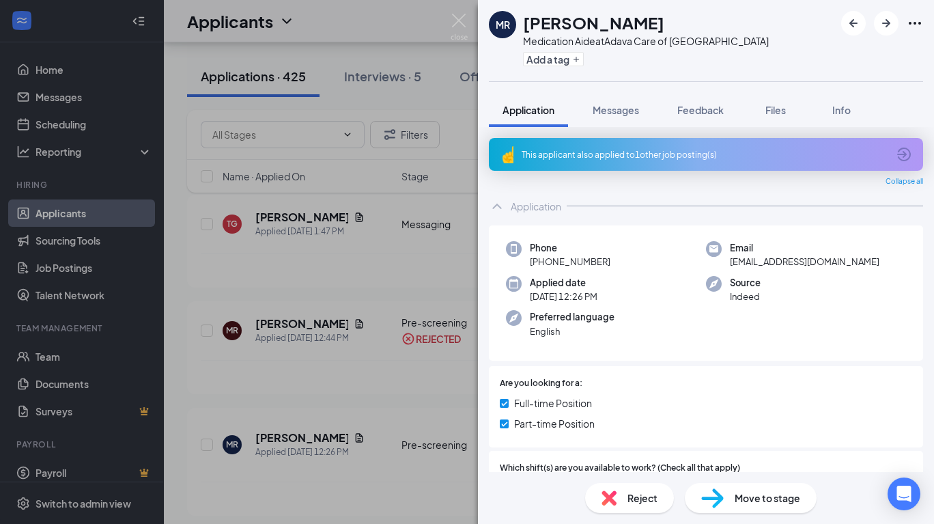
click at [307, 425] on div "MR Melody Ross Medication Aide at Adava Care of Glendale Add a tag Application …" at bounding box center [467, 262] width 934 height 524
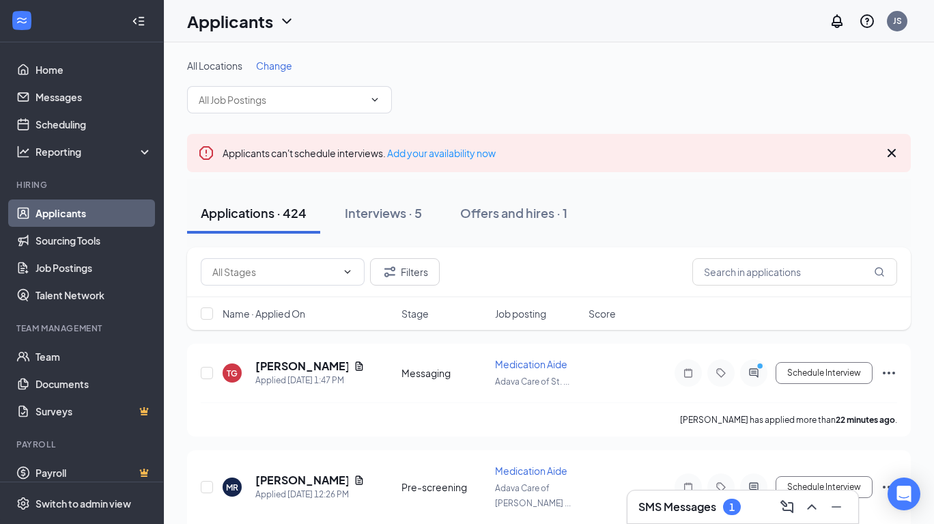
click at [683, 64] on div "All Locations Change" at bounding box center [549, 66] width 724 height 14
click at [811, 267] on input "text" at bounding box center [794, 271] width 205 height 27
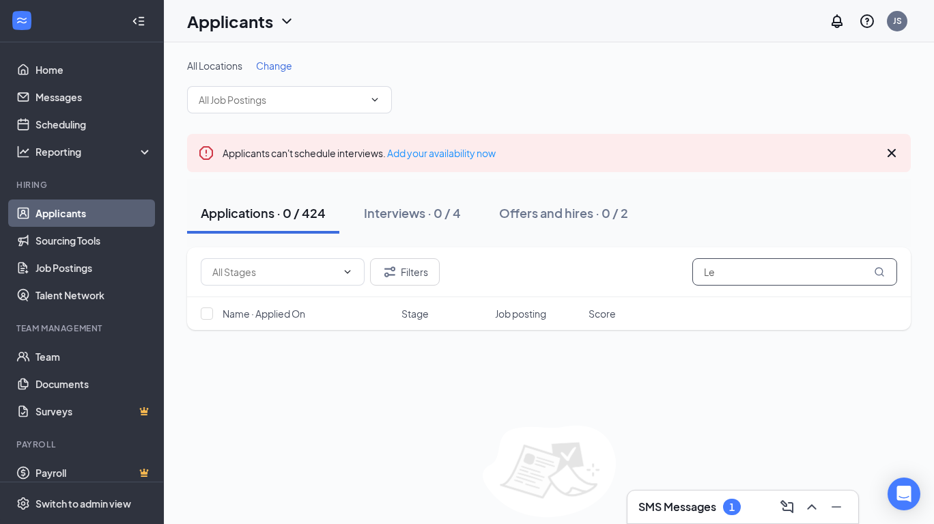
type input "L"
type input "P"
type input "Lesley Perez"
click at [879, 273] on icon "MagnifyingGlass" at bounding box center [879, 271] width 11 height 11
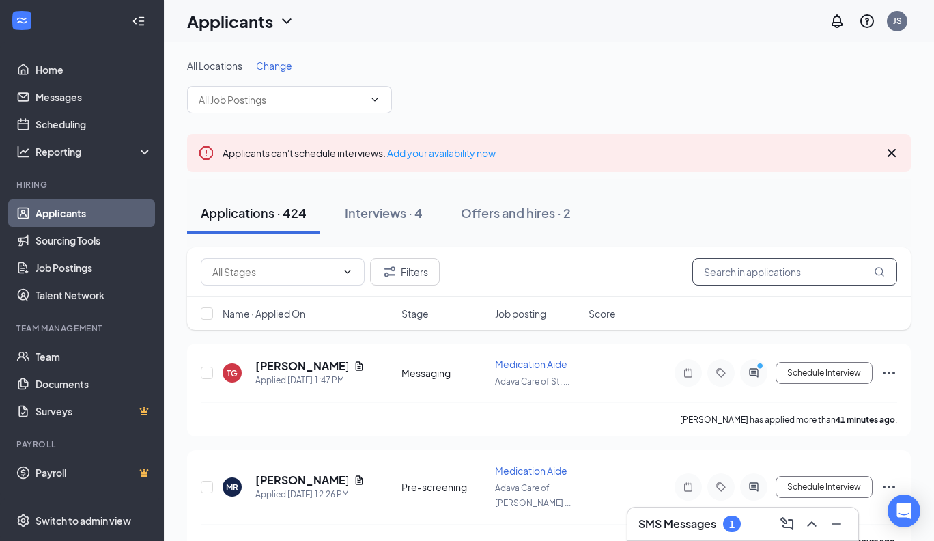
click at [814, 275] on input "text" at bounding box center [794, 271] width 205 height 27
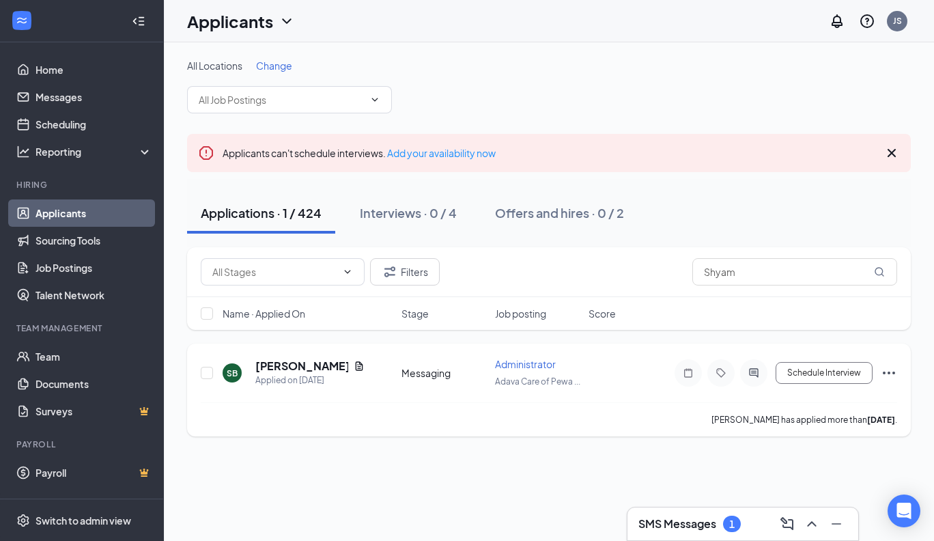
drag, startPoint x: 790, startPoint y: 275, endPoint x: 292, endPoint y: 366, distance: 506.0
click at [292, 366] on h5 "[PERSON_NAME]" at bounding box center [301, 365] width 93 height 15
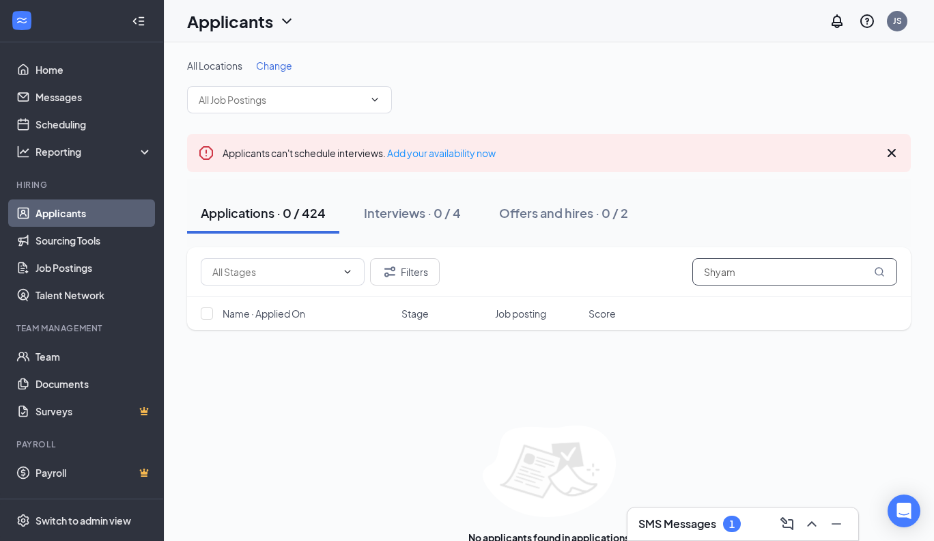
click at [735, 275] on input "Shyam" at bounding box center [794, 271] width 205 height 27
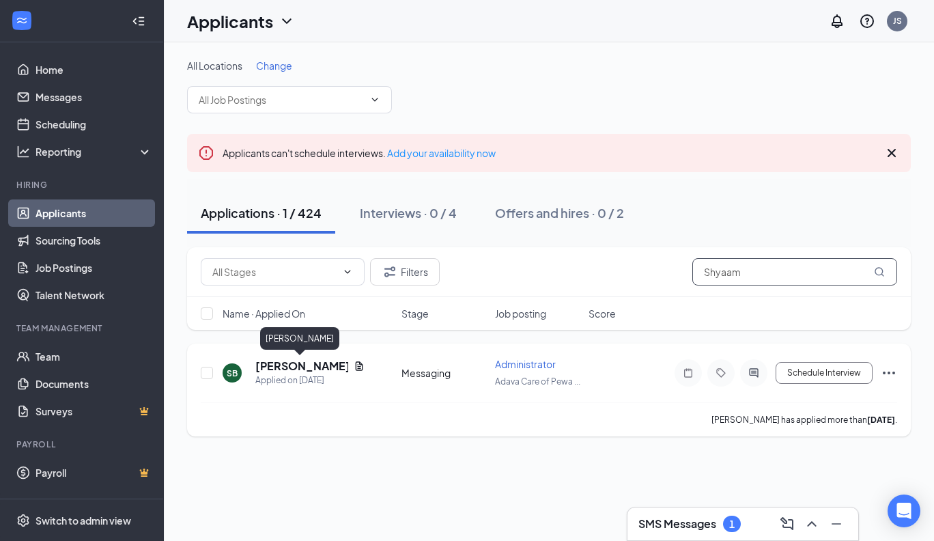
type input "Shyaam"
click at [312, 368] on h5 "[PERSON_NAME]" at bounding box center [301, 365] width 93 height 15
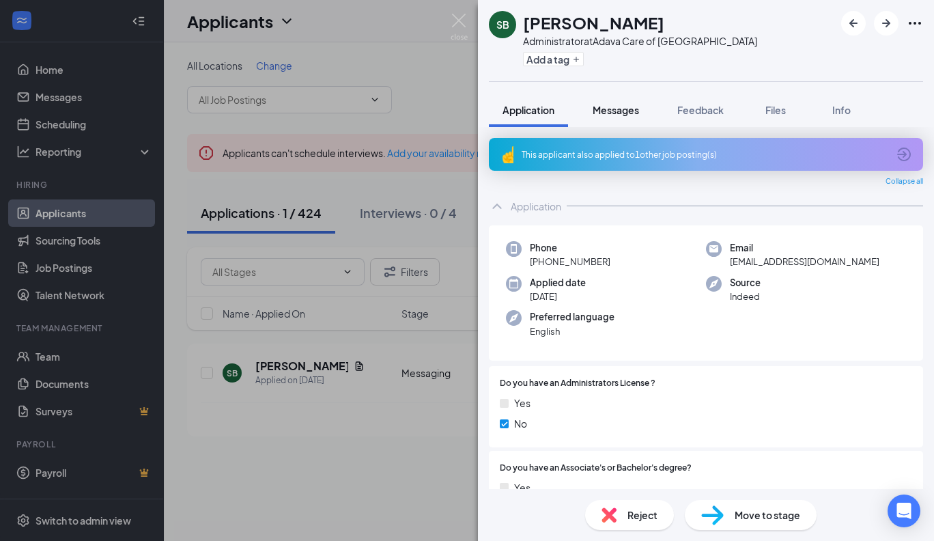
click at [633, 110] on span "Messages" at bounding box center [616, 110] width 46 height 12
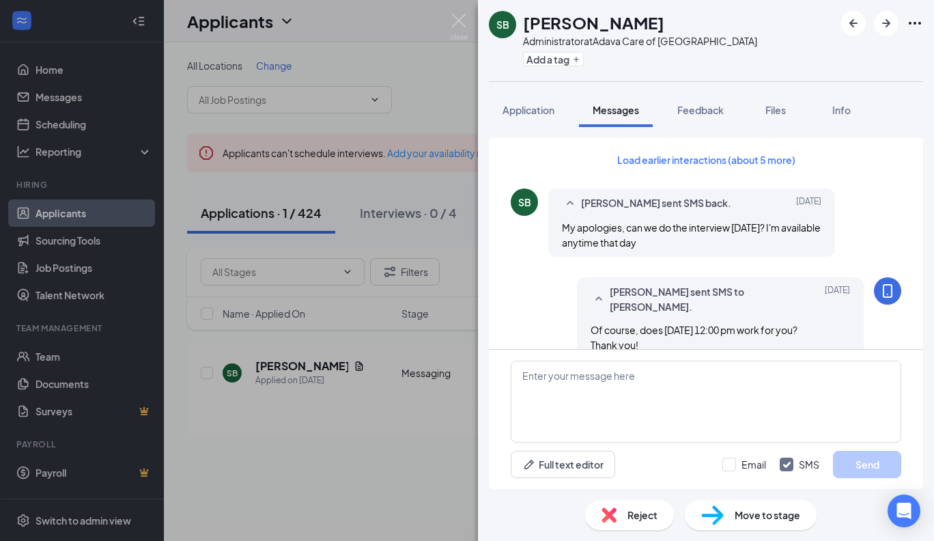
scroll to position [840, 0]
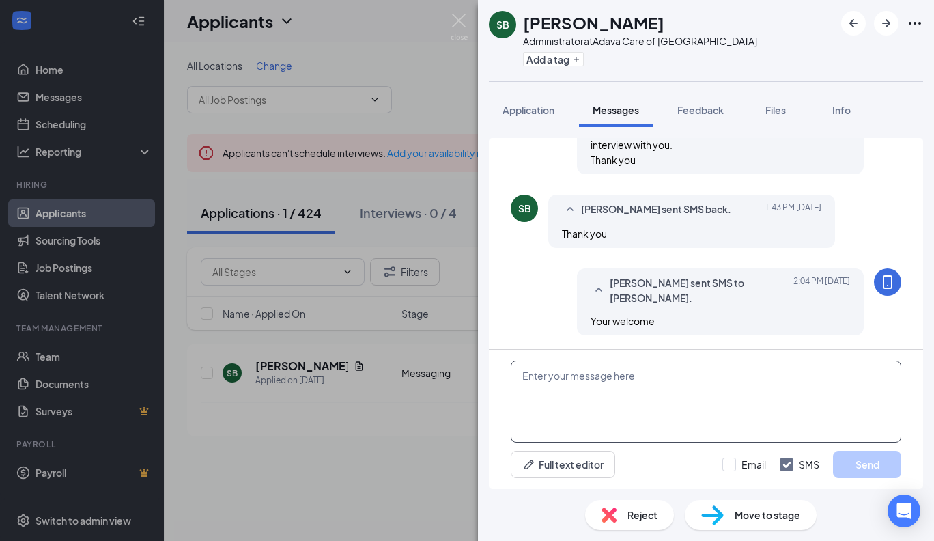
click at [525, 376] on textarea at bounding box center [706, 402] width 391 height 82
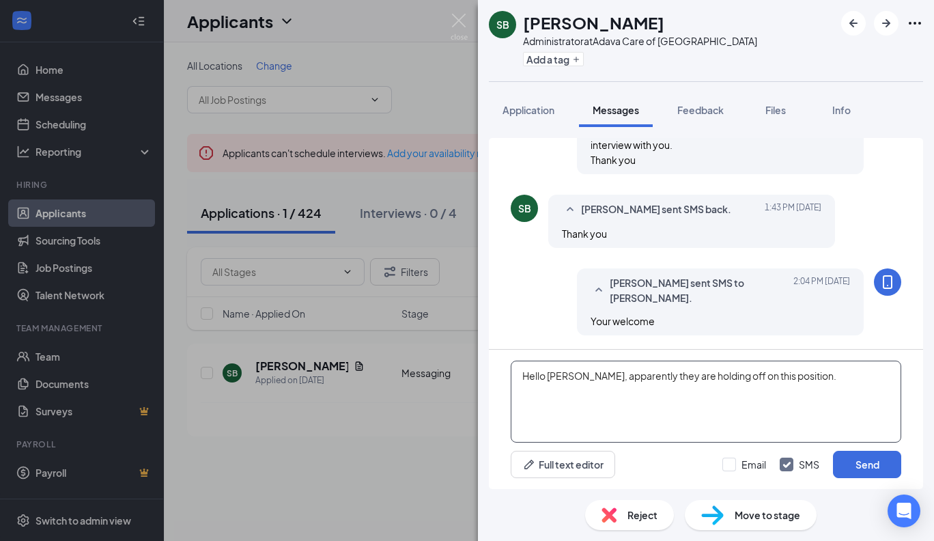
click at [586, 377] on textarea "Hello [PERSON_NAME], apparently they are holding off on this position." at bounding box center [706, 402] width 391 height 82
click at [876, 371] on textarea "Hello [PERSON_NAME], my apologies, apparently they are holding off on this posi…" at bounding box center [706, 402] width 391 height 82
type textarea "Hello [PERSON_NAME], my apologies, apparently they are holding off on this posi…"
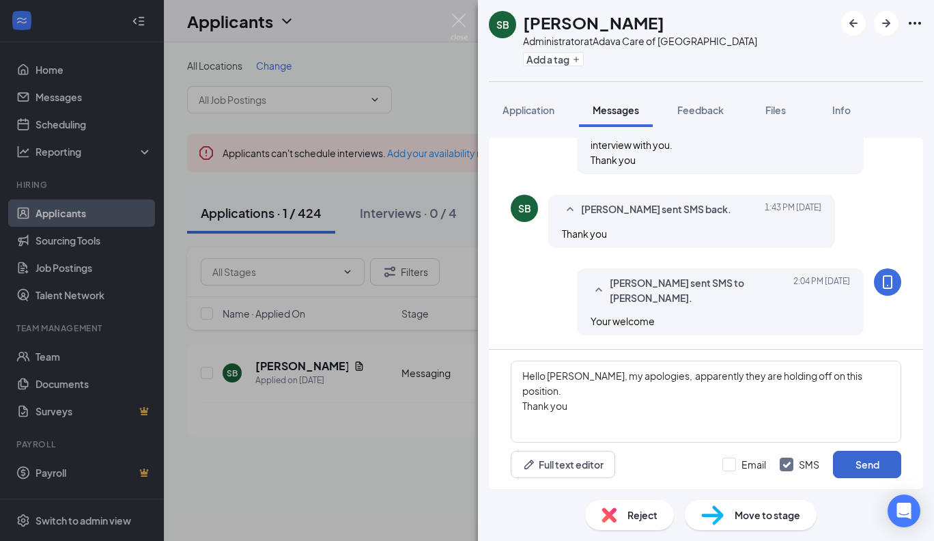
click at [860, 464] on button "Send" at bounding box center [867, 464] width 68 height 27
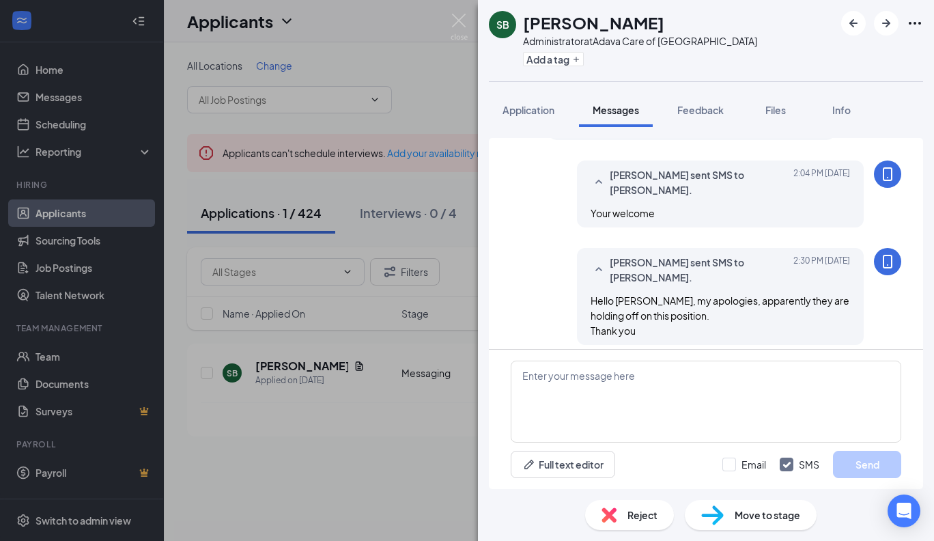
scroll to position [956, 0]
